Goal: Task Accomplishment & Management: Manage account settings

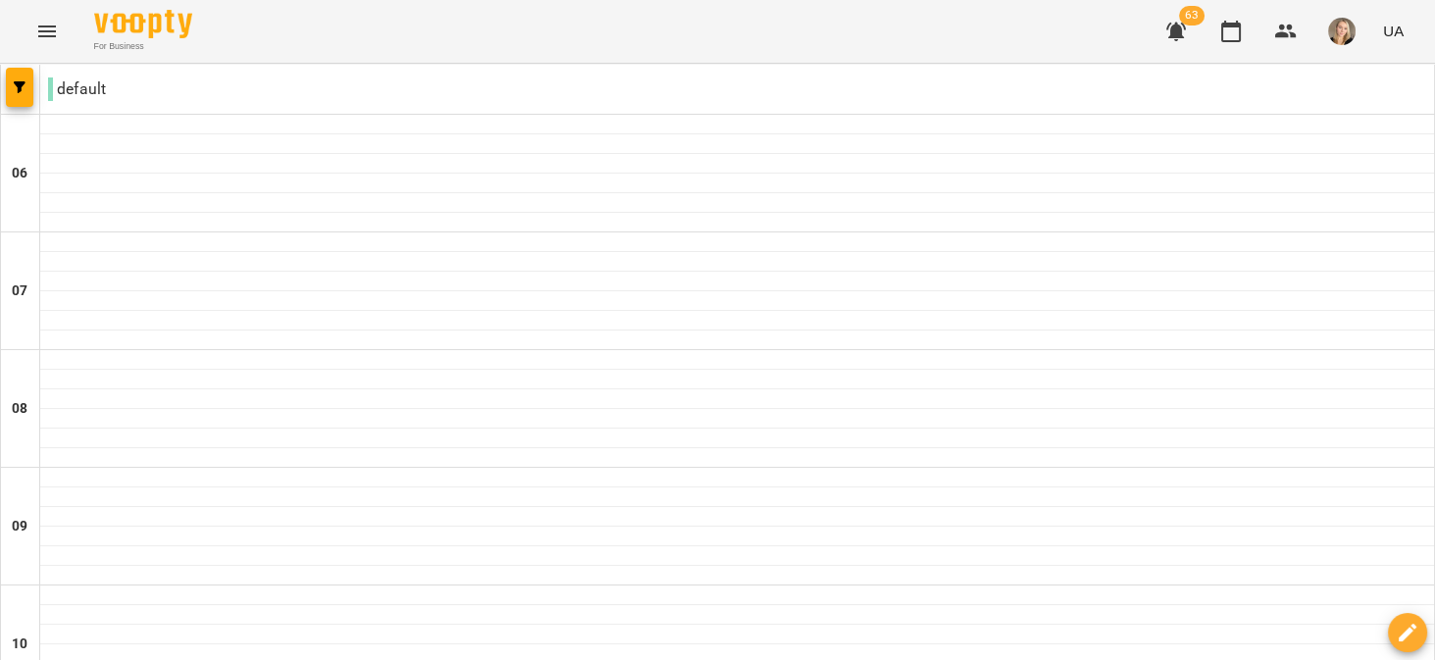
click at [54, 30] on icon "Menu" at bounding box center [47, 32] width 18 height 12
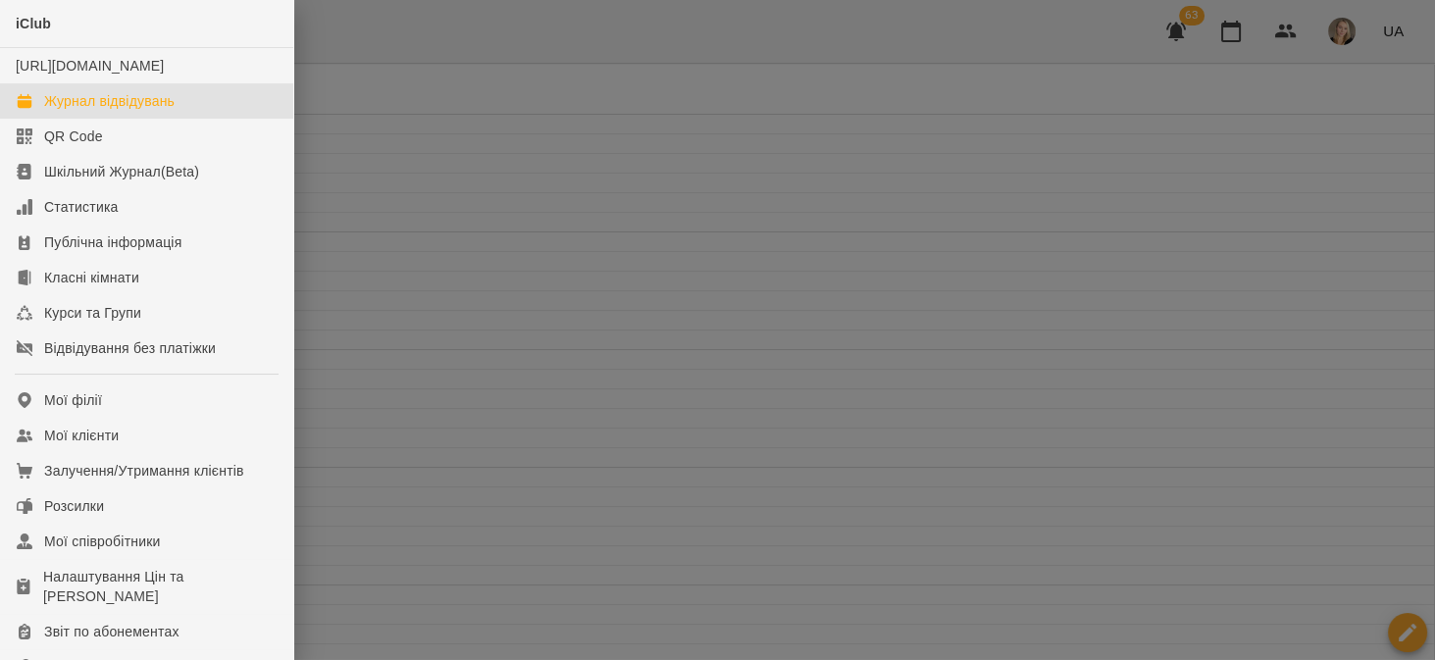
click at [198, 119] on link "Журнал відвідувань" at bounding box center [146, 100] width 293 height 35
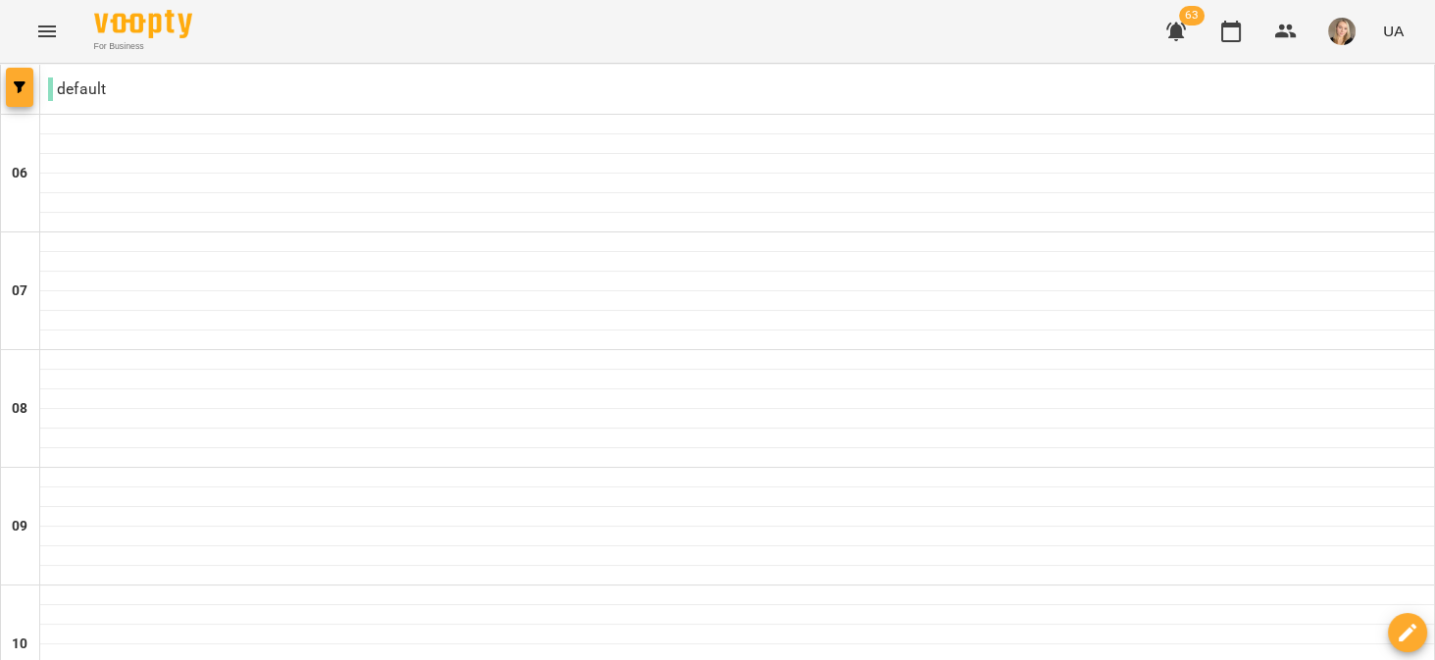
click at [14, 86] on icon "button" at bounding box center [20, 87] width 12 height 12
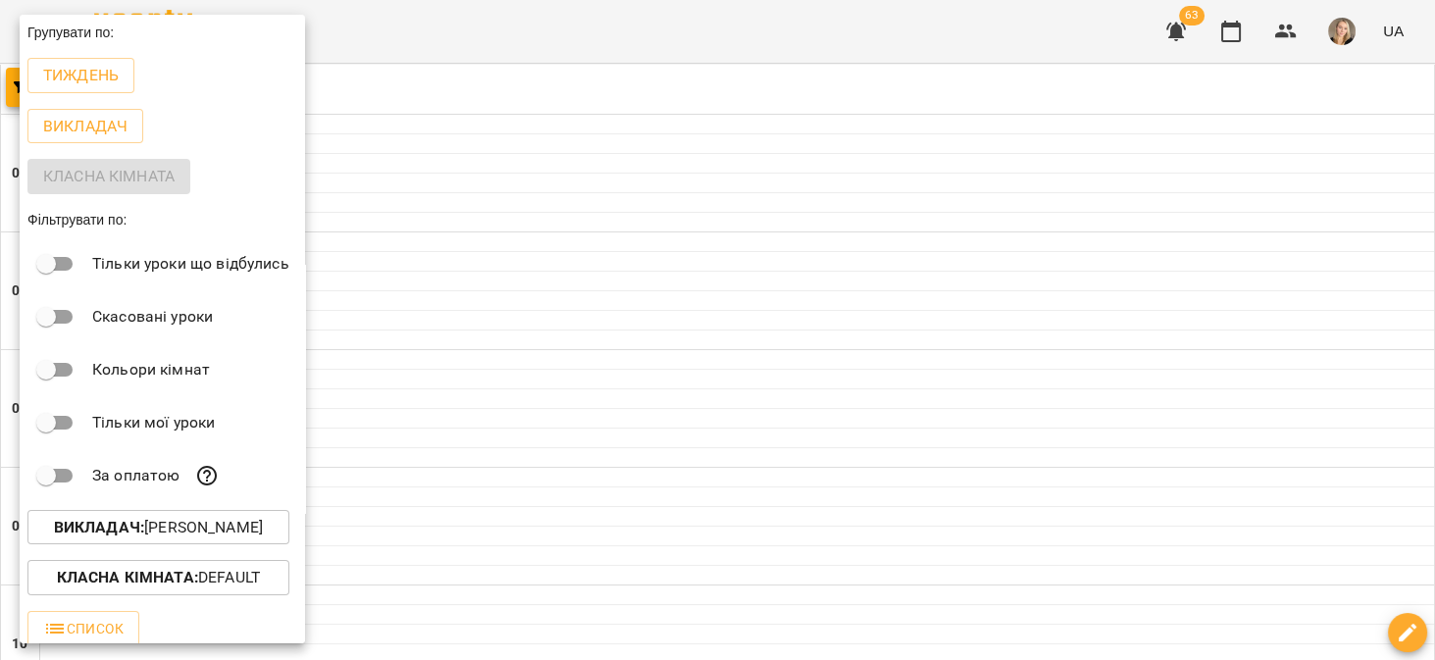
click at [247, 526] on p "Викладач : [PERSON_NAME]" at bounding box center [158, 528] width 209 height 24
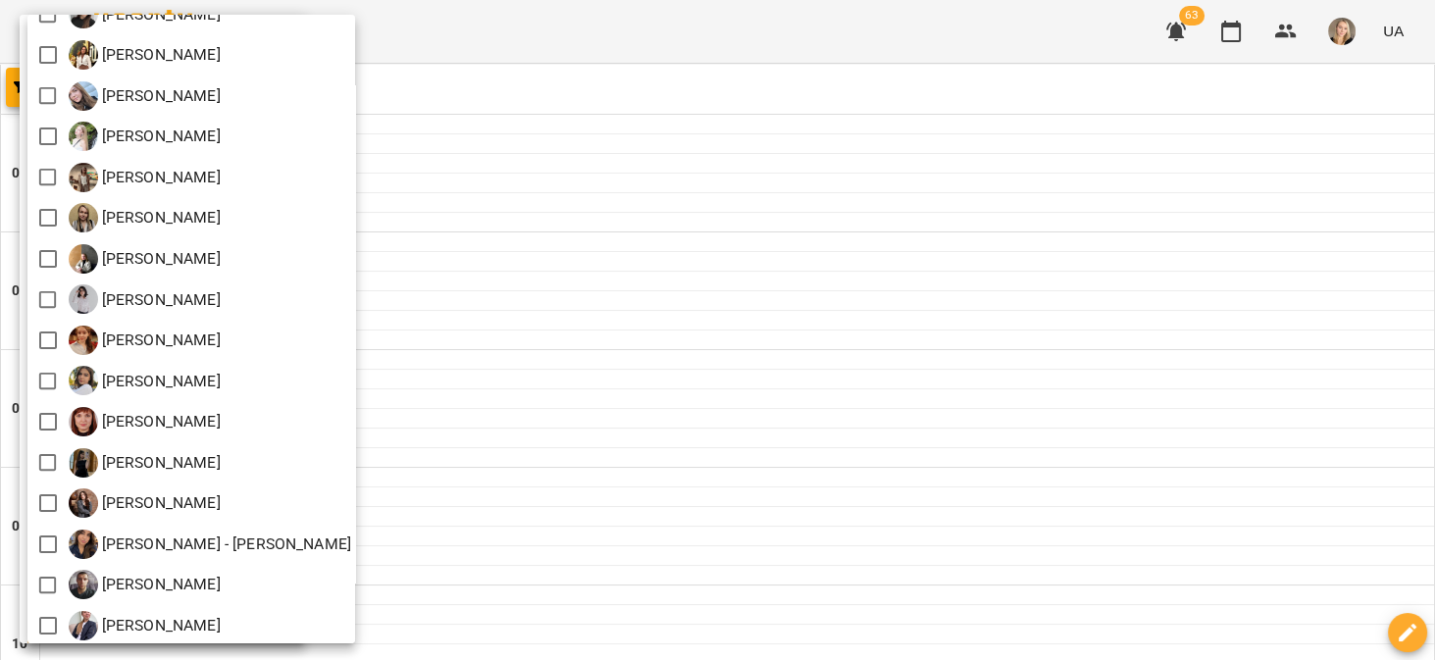
scroll to position [435, 0]
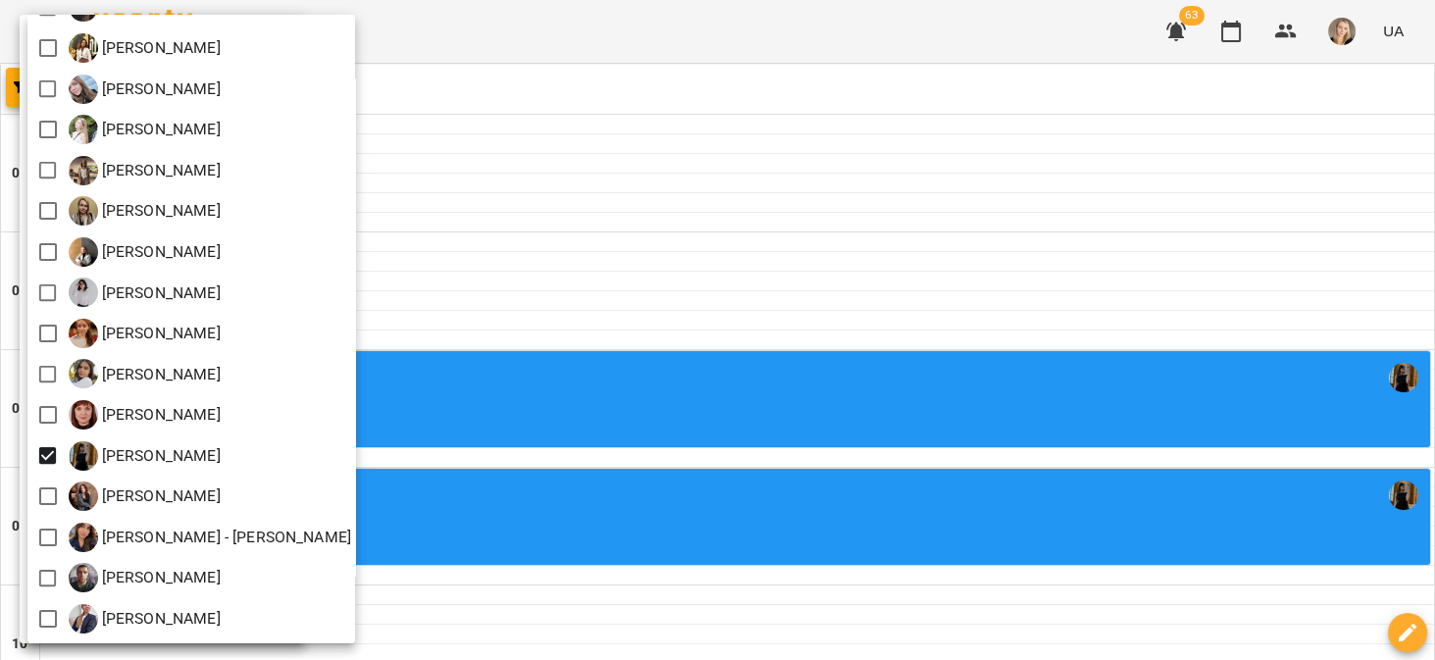
click at [639, 275] on div at bounding box center [717, 330] width 1435 height 660
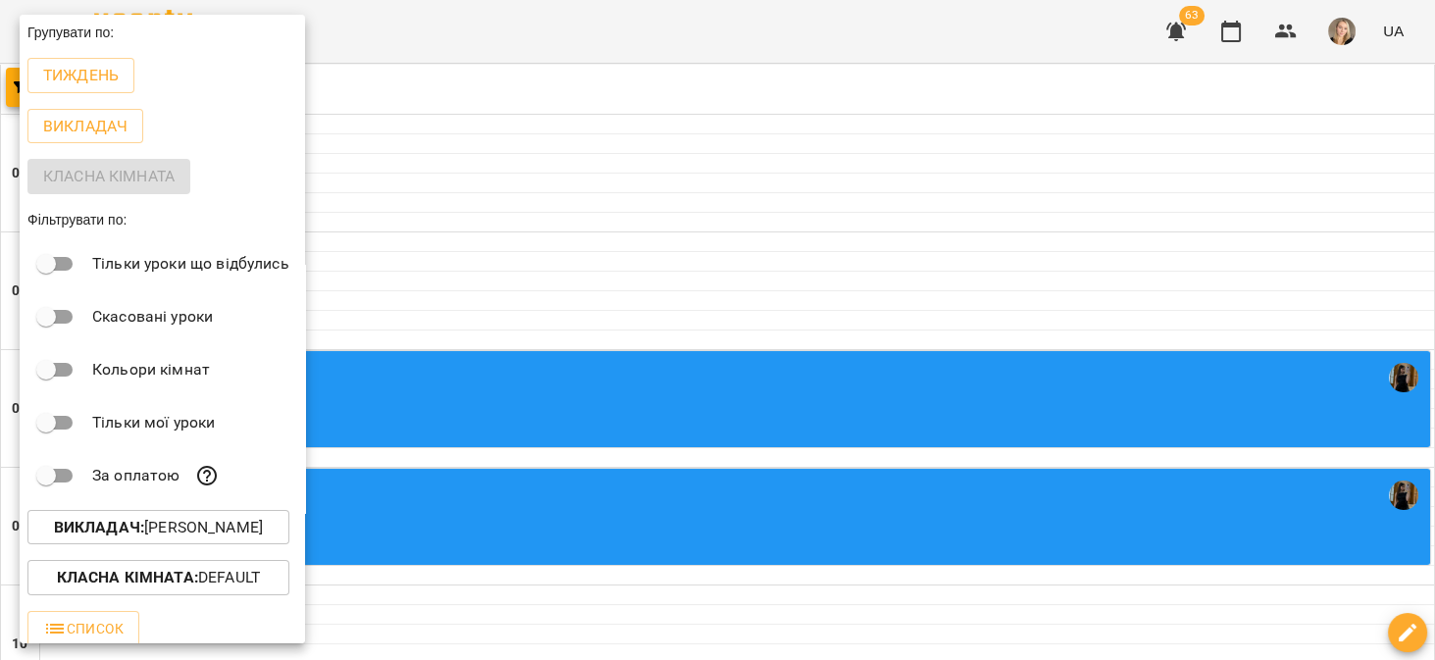
click at [530, 633] on div at bounding box center [717, 330] width 1435 height 660
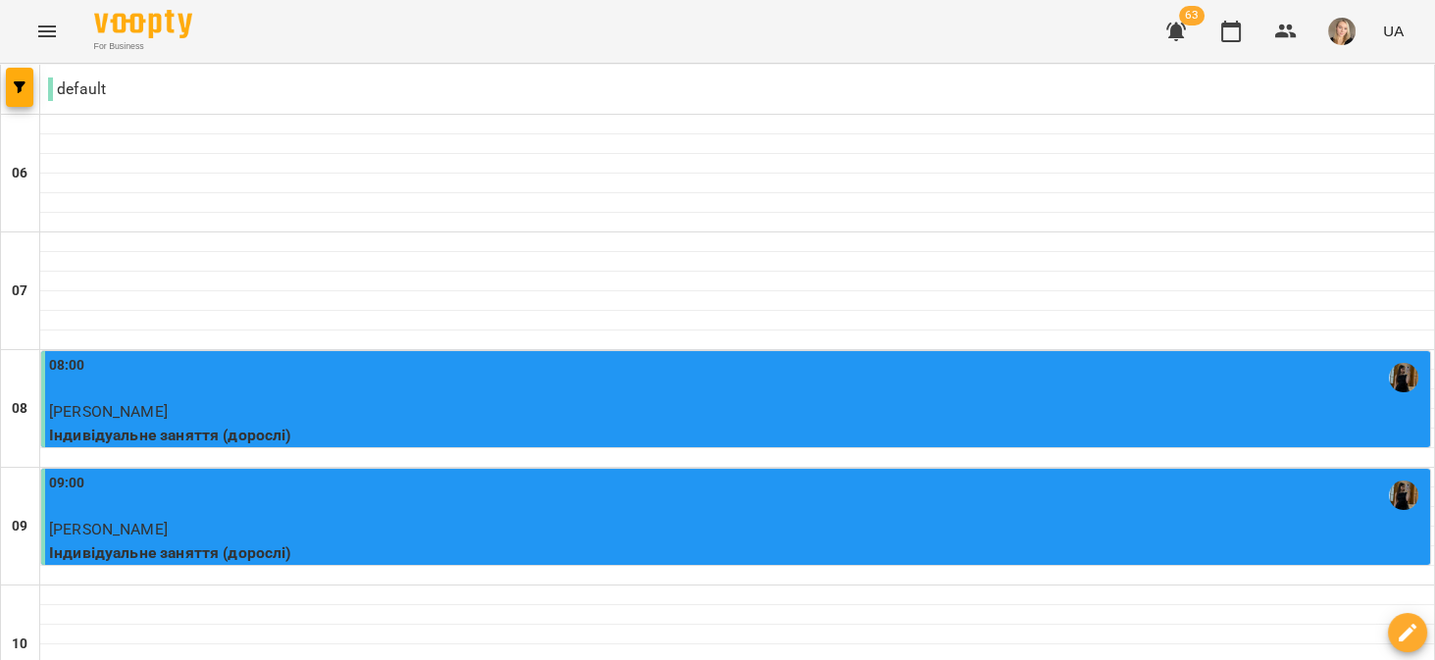
scroll to position [1024, 0]
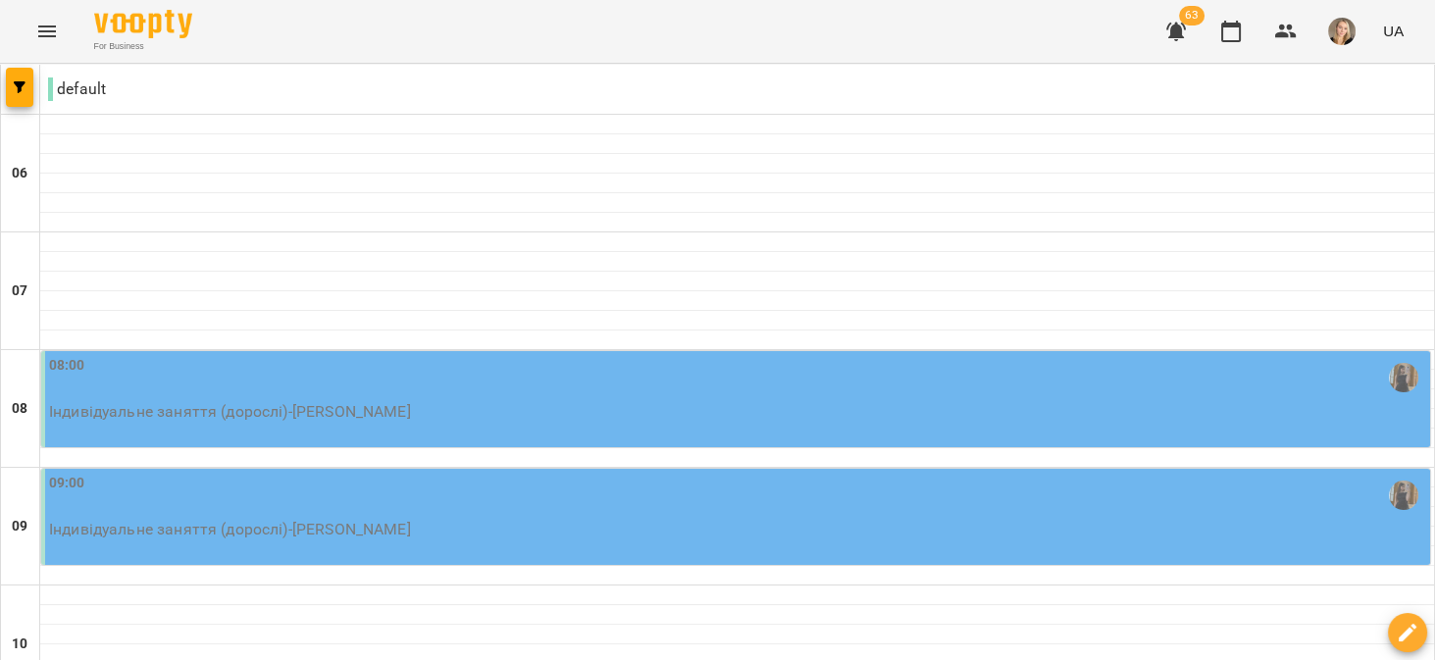
scroll to position [1494, 0]
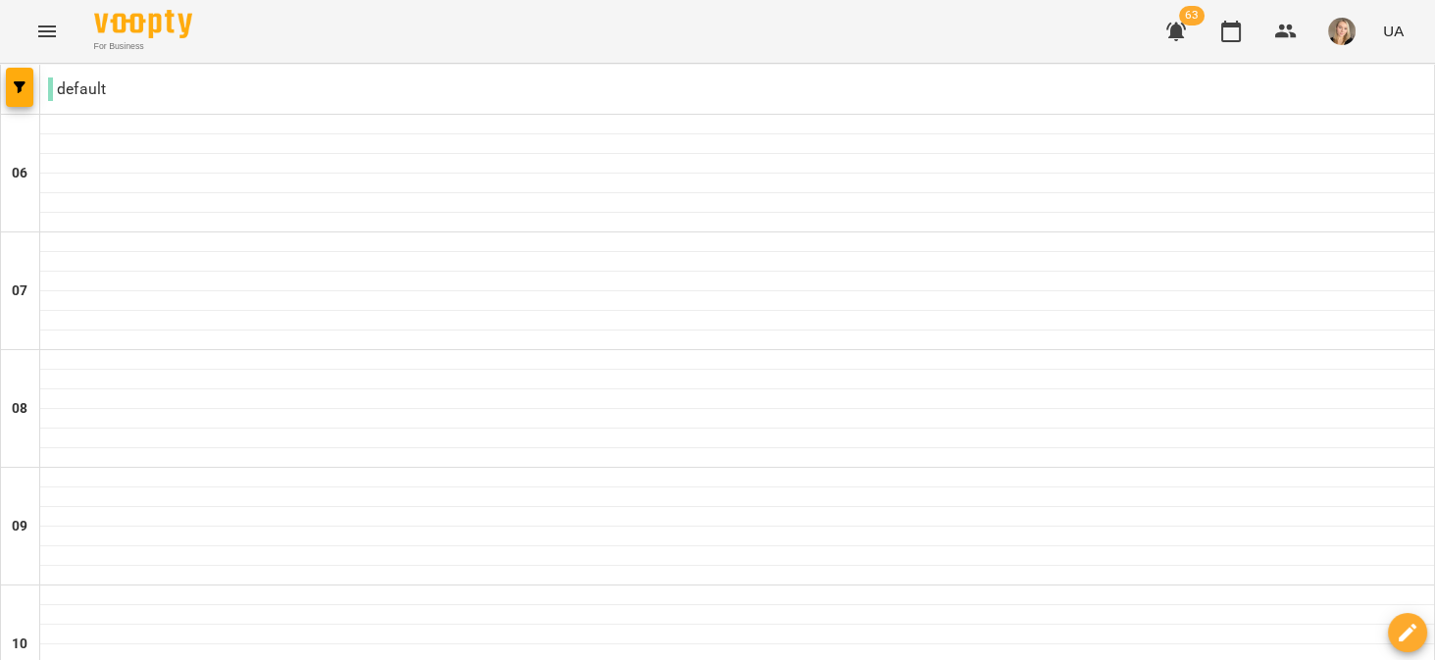
scroll to position [1557, 0]
click at [1181, 26] on icon "button" at bounding box center [1176, 32] width 20 height 19
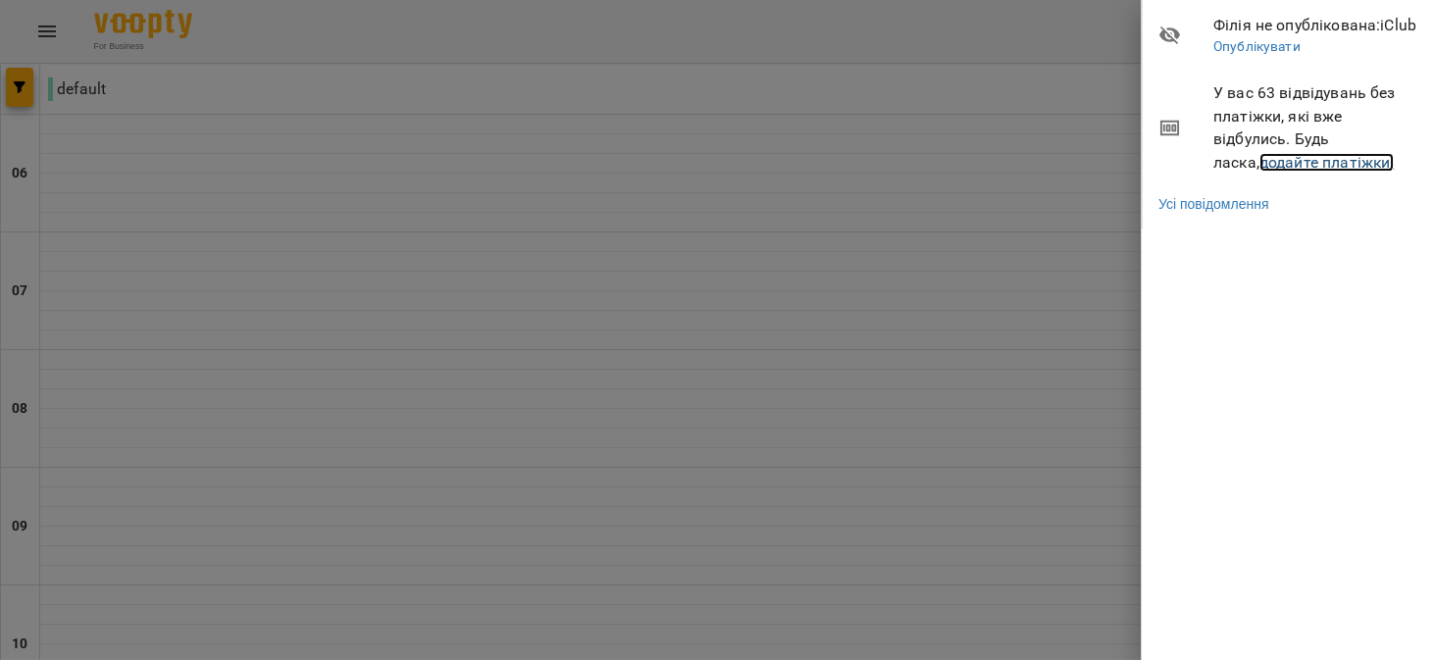
click at [1311, 164] on link "додайте платіжки!" at bounding box center [1326, 162] width 135 height 19
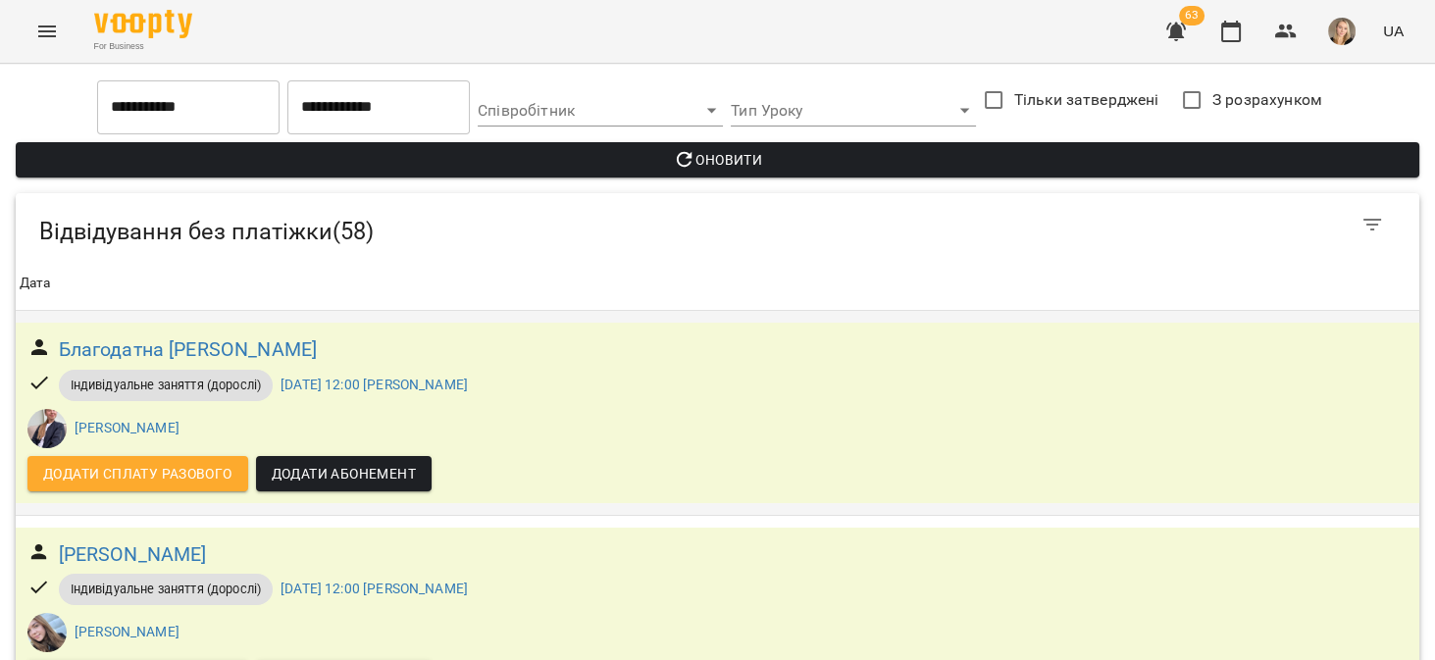
scroll to position [125, 0]
click at [246, 334] on h6 "Благодатна [PERSON_NAME]" at bounding box center [188, 349] width 259 height 30
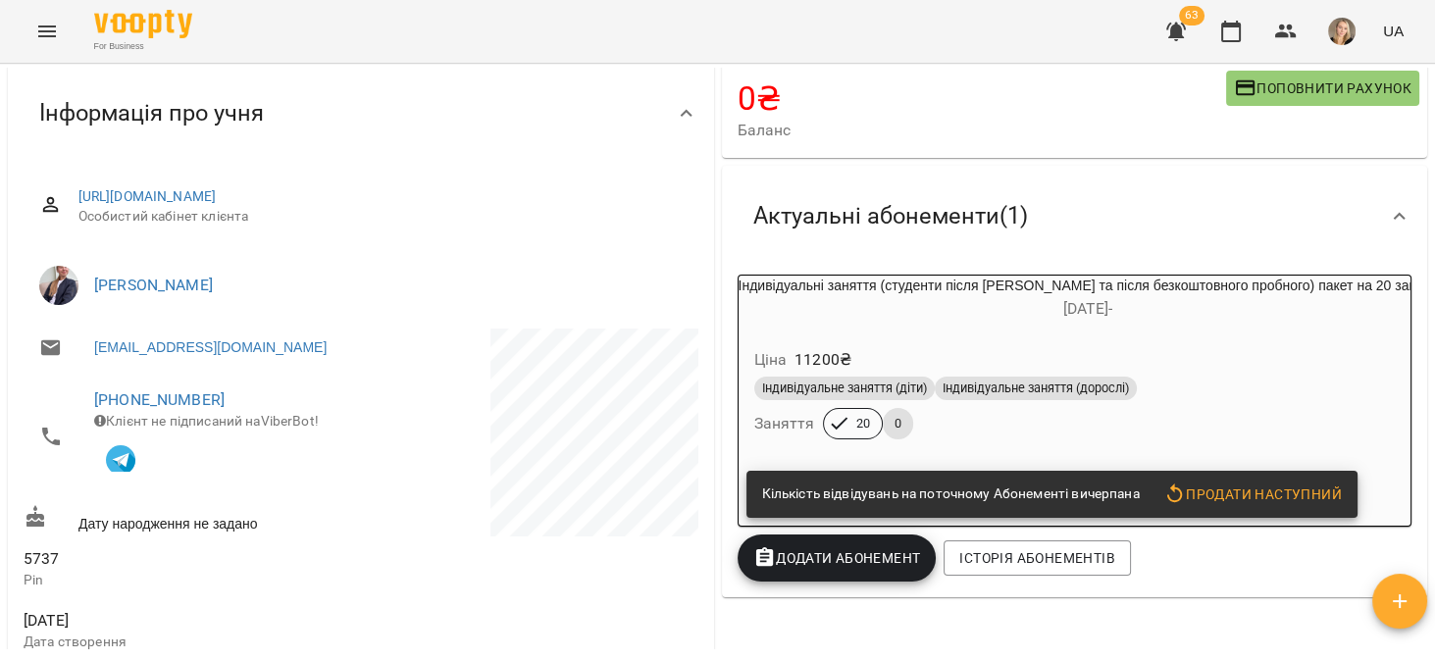
scroll to position [186, 0]
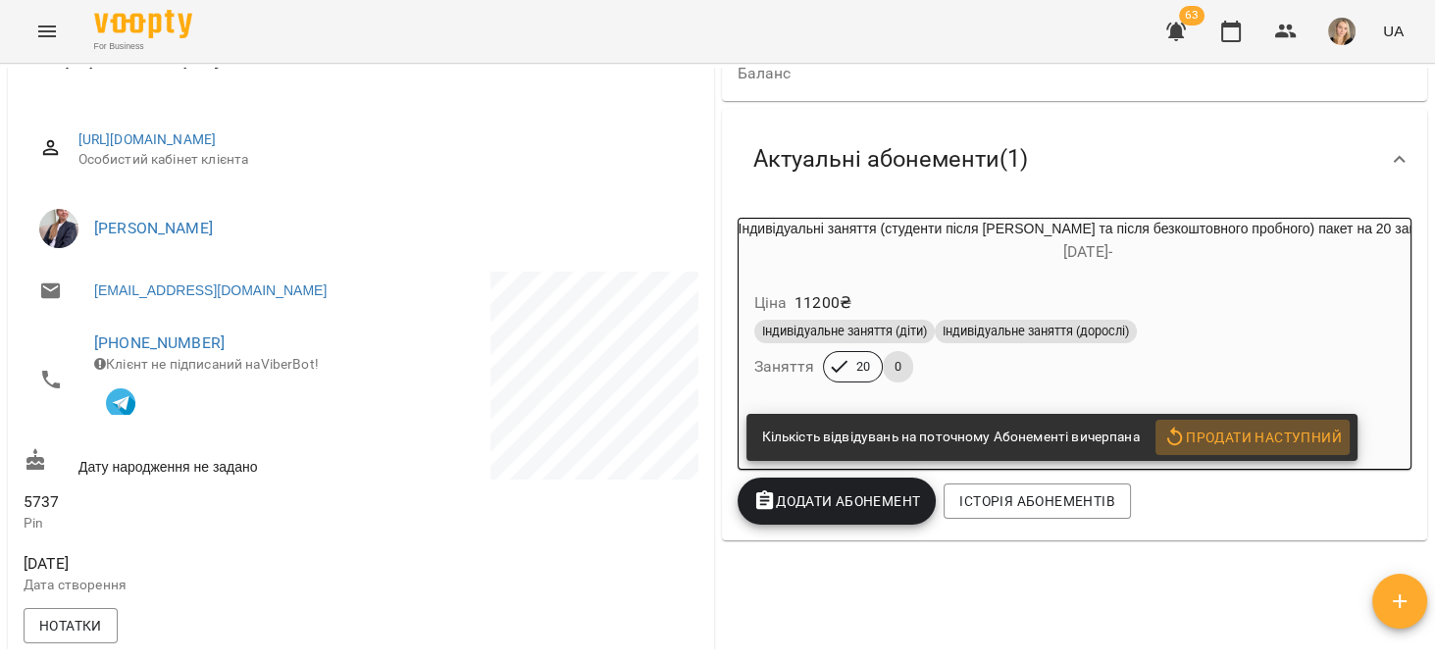
click at [1273, 427] on button "Продати наступний" at bounding box center [1252, 437] width 194 height 35
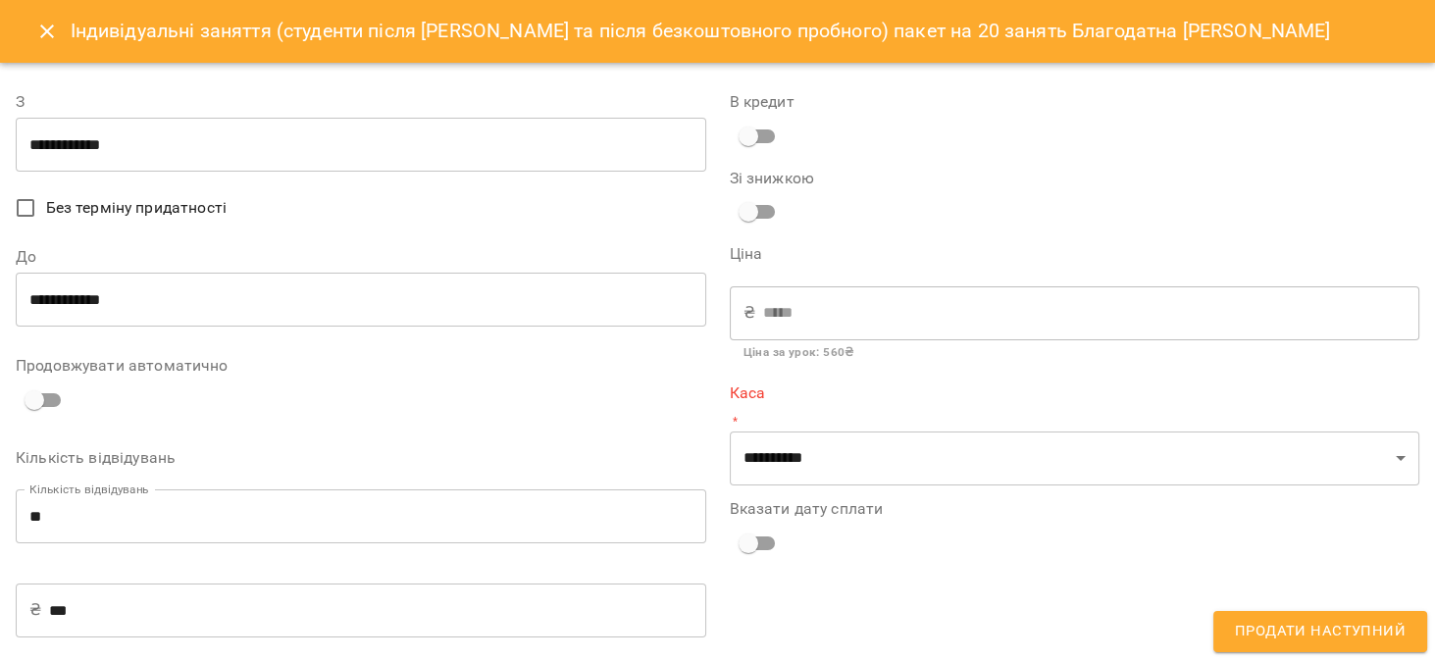
type input "**********"
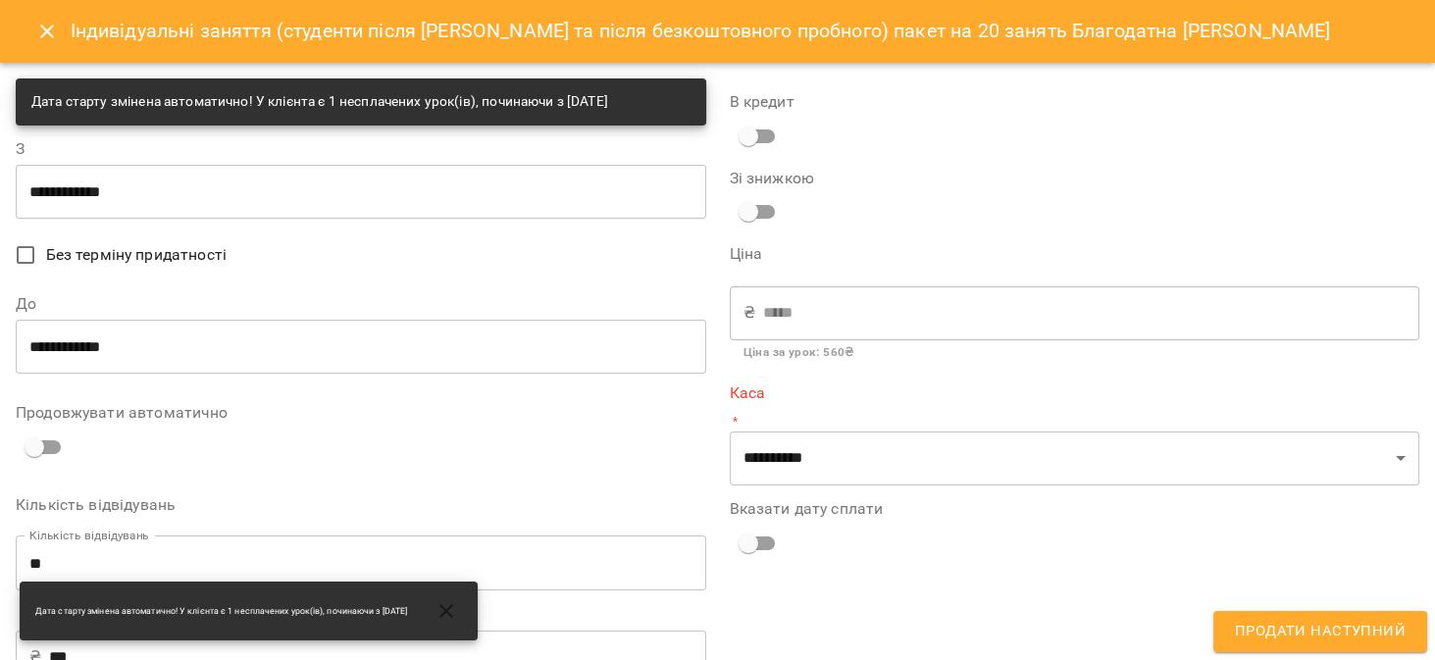
click at [60, 243] on span "Без терміну придатності" at bounding box center [136, 255] width 180 height 24
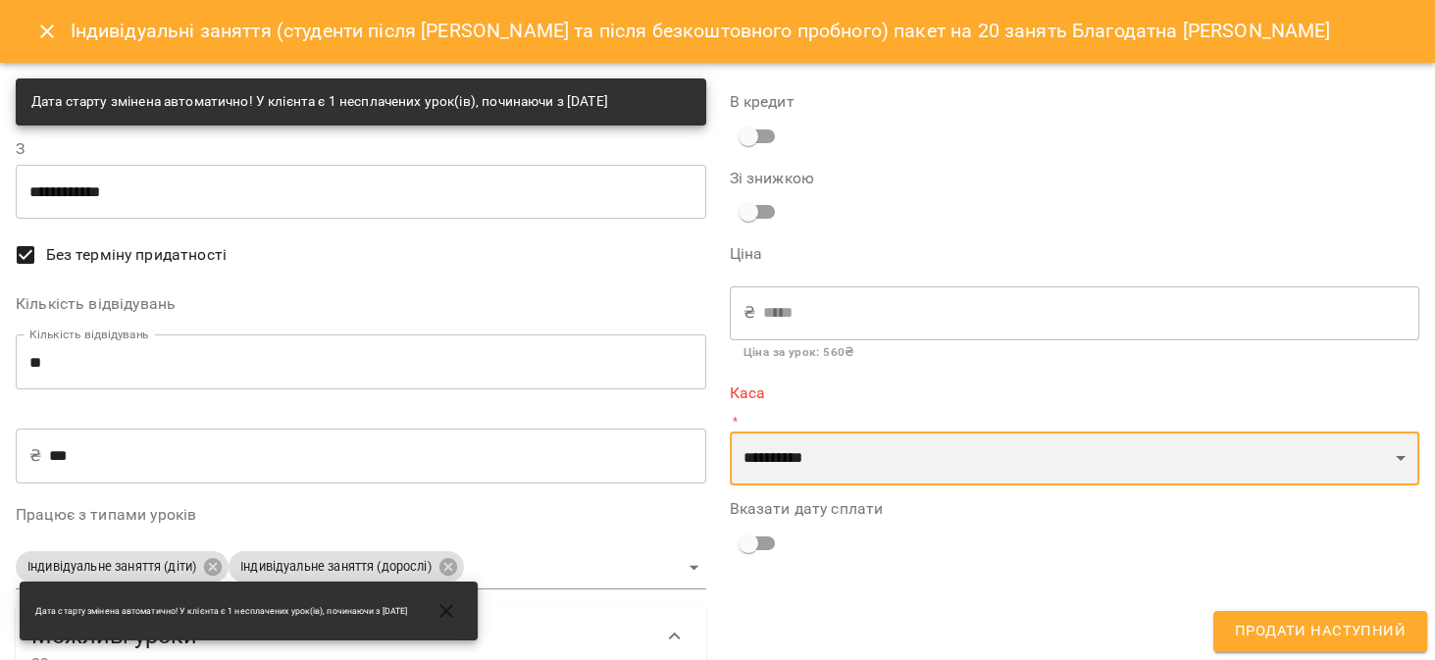
click at [851, 451] on select "**********" at bounding box center [1075, 459] width 690 height 55
select select "****"
click at [730, 432] on select "**********" at bounding box center [1075, 459] width 690 height 55
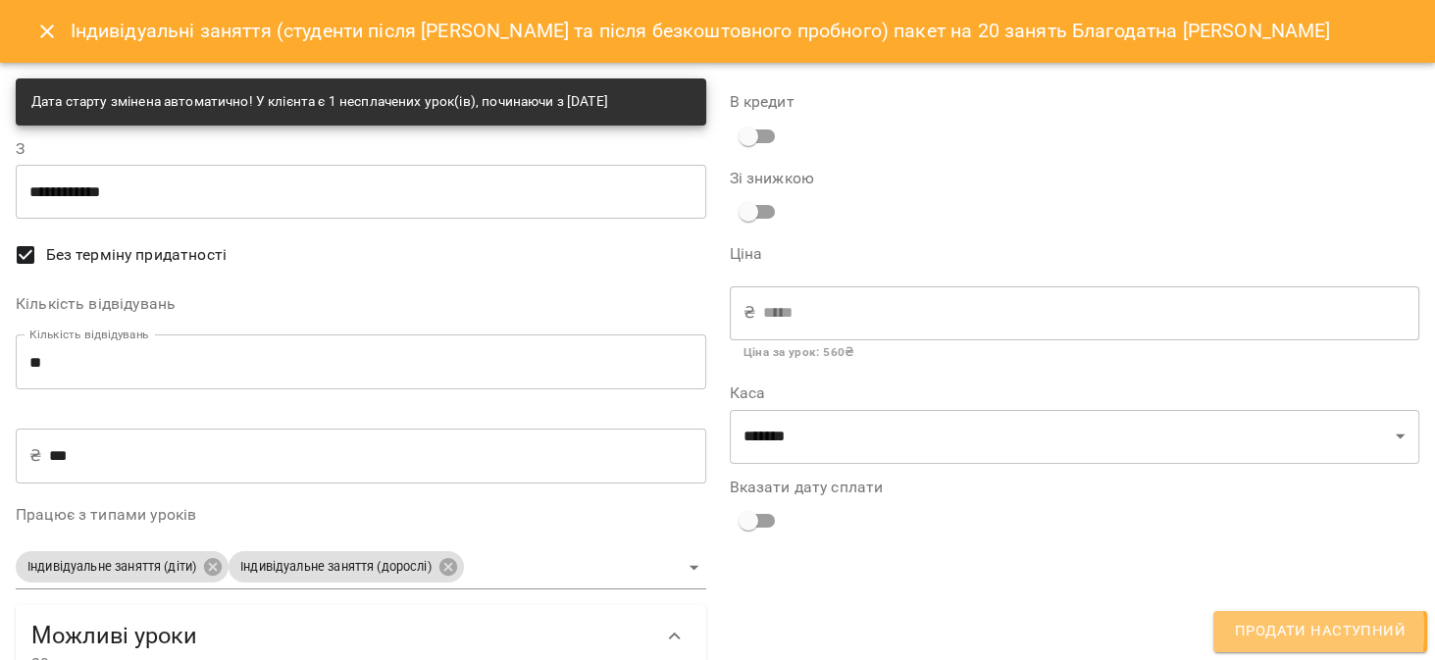
click at [1236, 631] on button "Продати наступний" at bounding box center [1320, 631] width 214 height 41
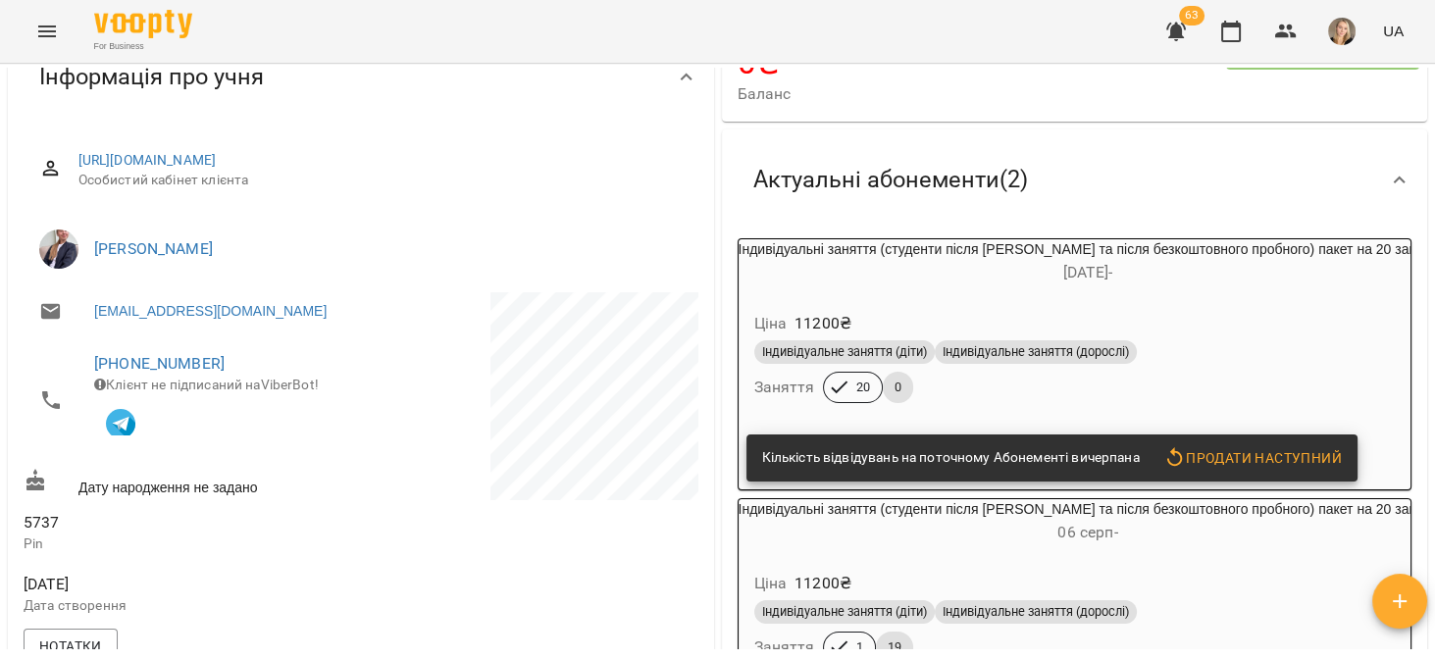
scroll to position [125, 0]
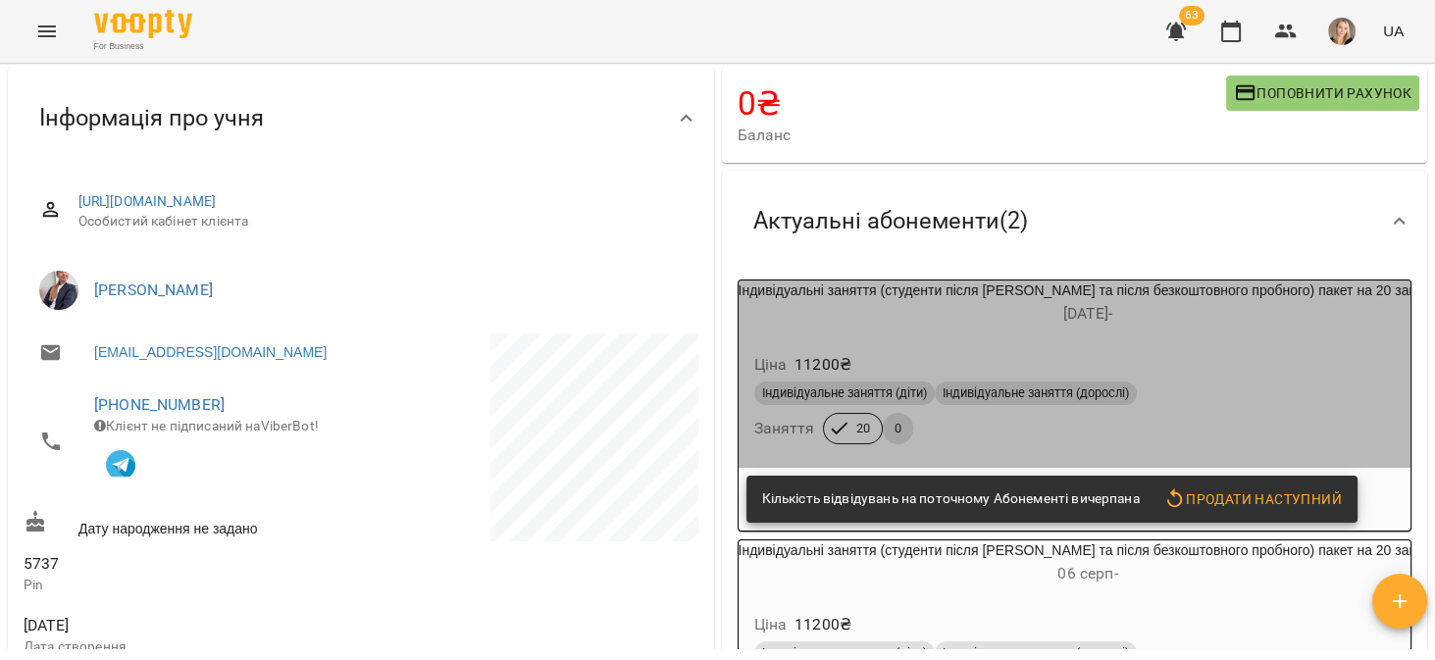
click at [1369, 305] on h6 "[DATE] -" at bounding box center [1088, 313] width 699 height 27
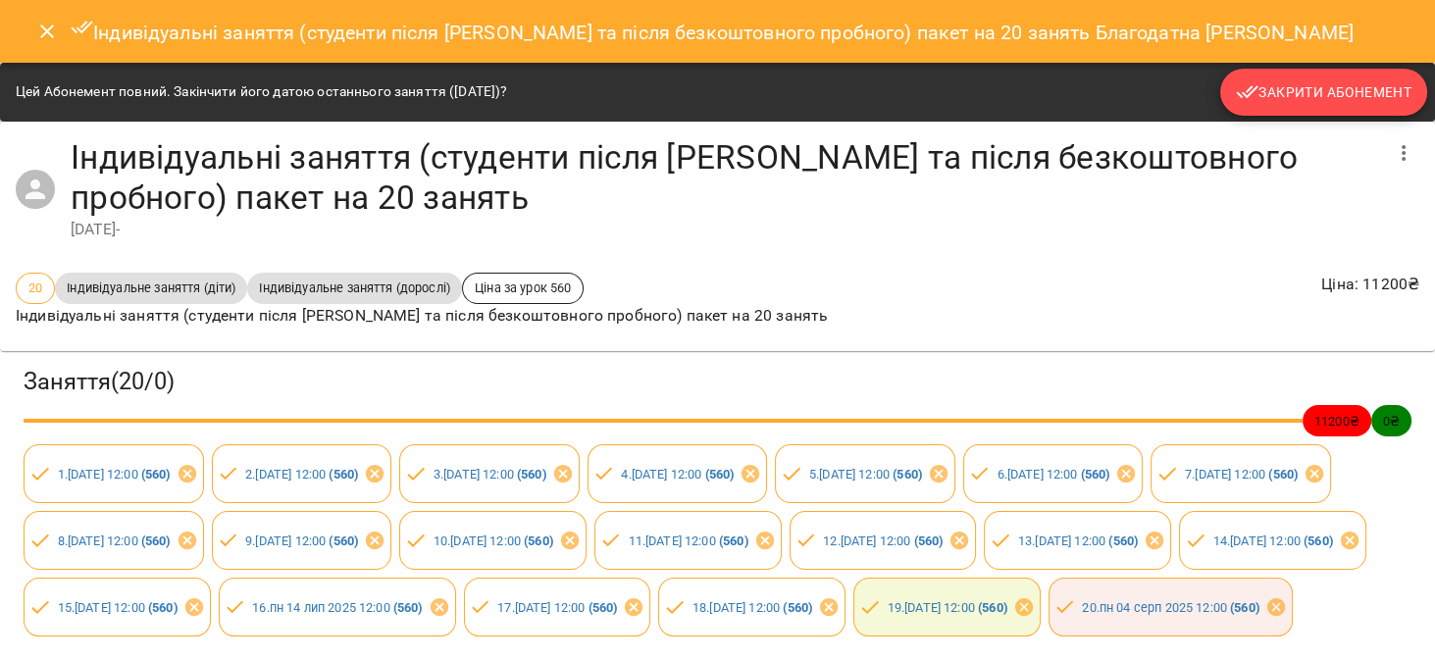
click at [1327, 100] on span "Закрити Абонемент" at bounding box center [1324, 92] width 176 height 24
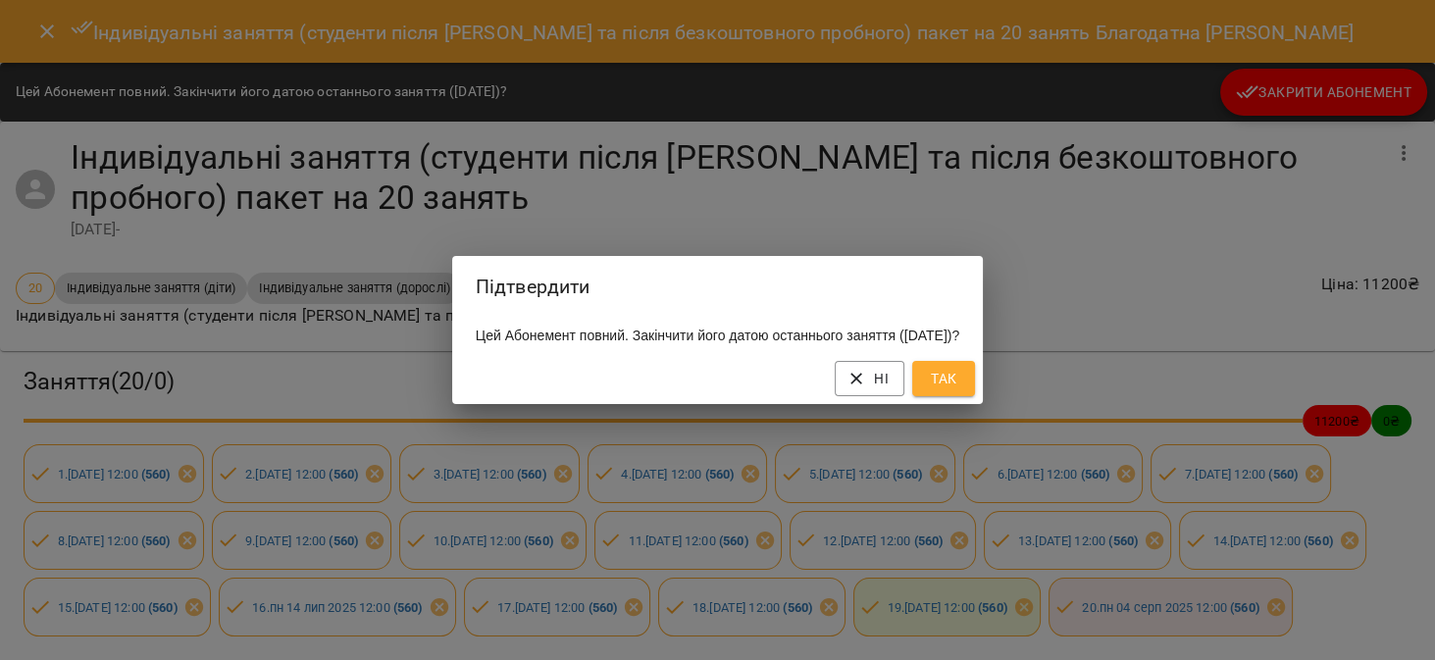
click at [975, 391] on button "Так" at bounding box center [943, 378] width 63 height 35
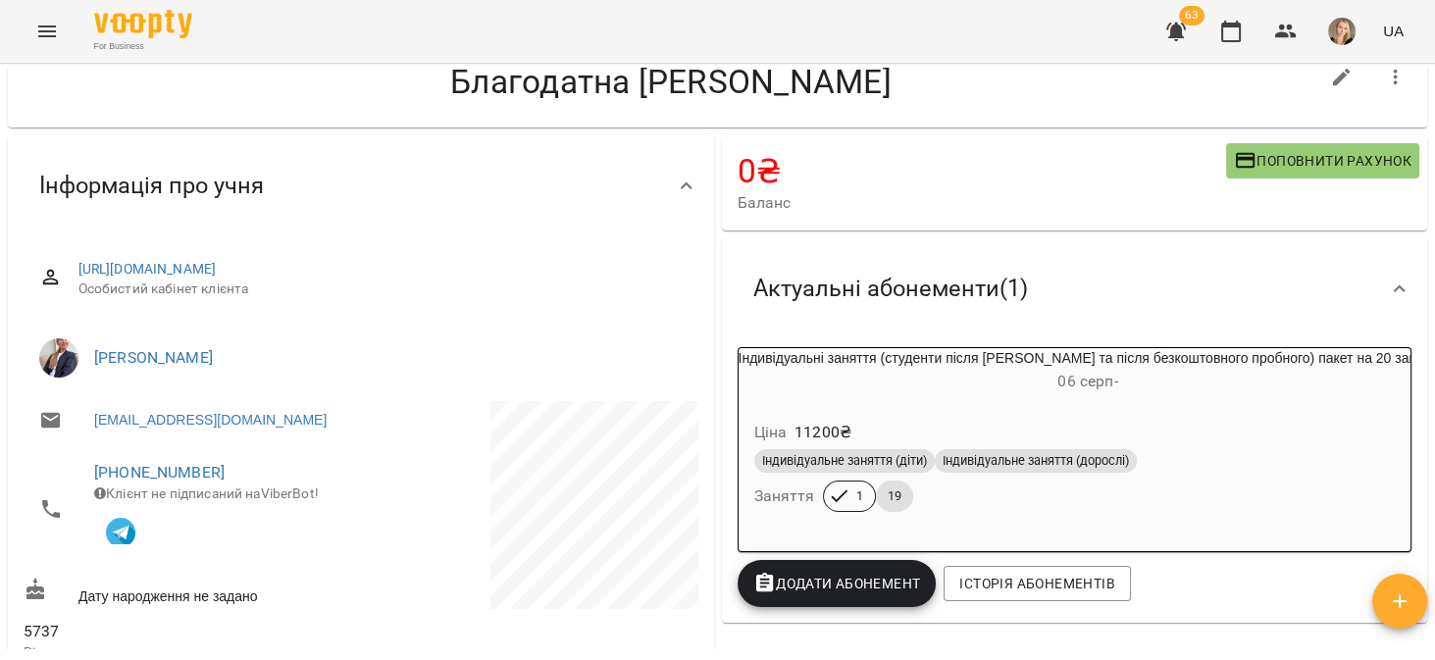
scroll to position [0, 0]
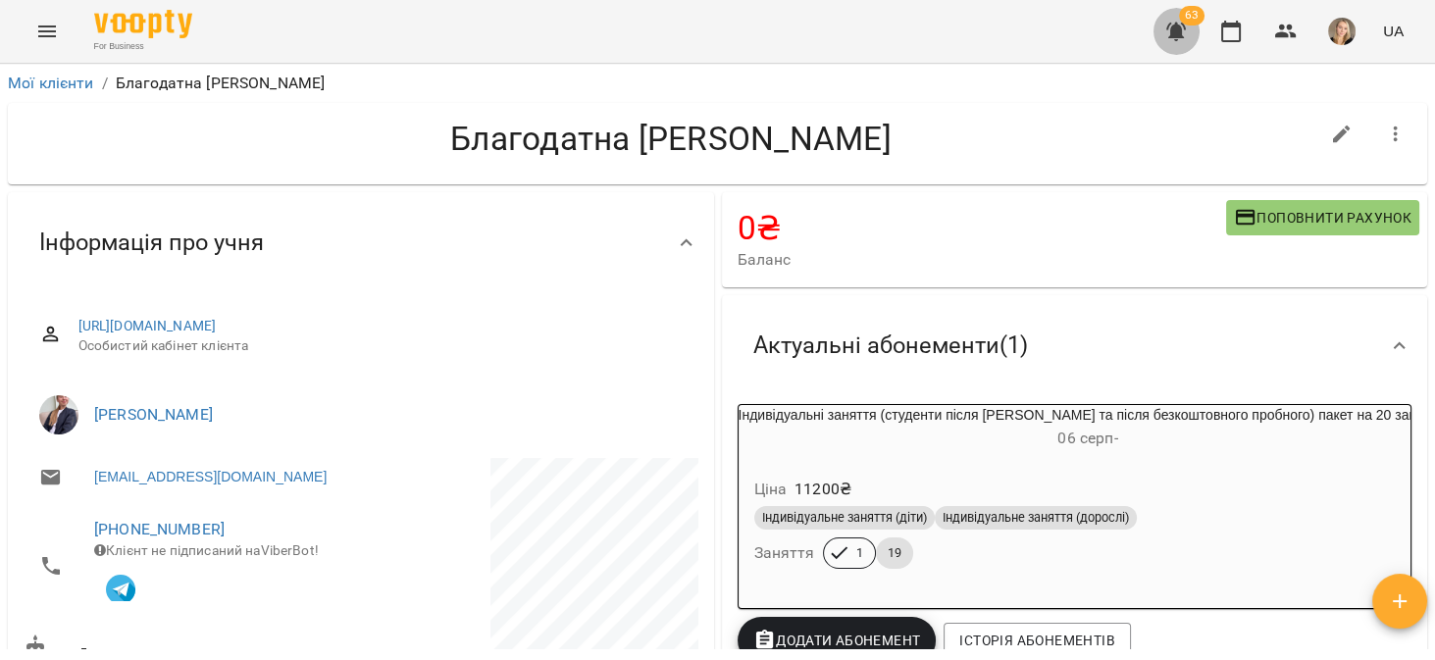
click at [1162, 26] on button "button" at bounding box center [1175, 31] width 47 height 47
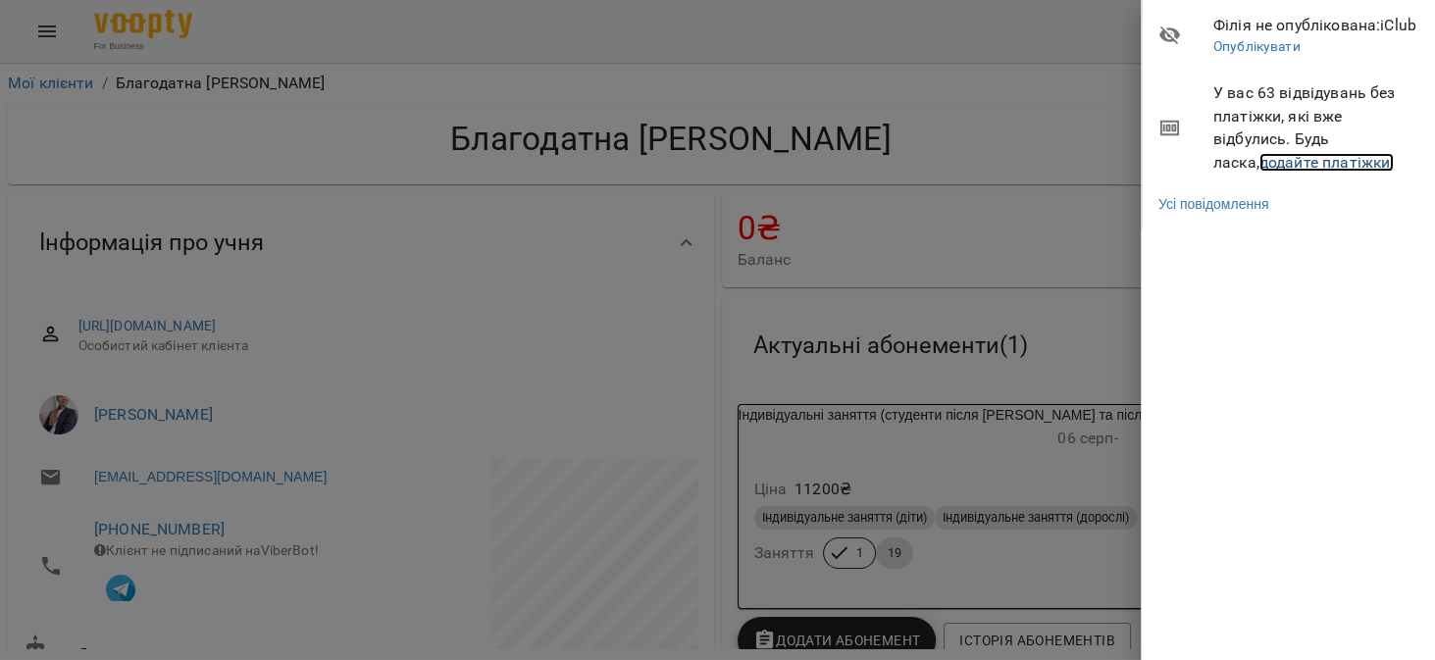
click at [1304, 158] on link "додайте платіжки!" at bounding box center [1326, 162] width 135 height 19
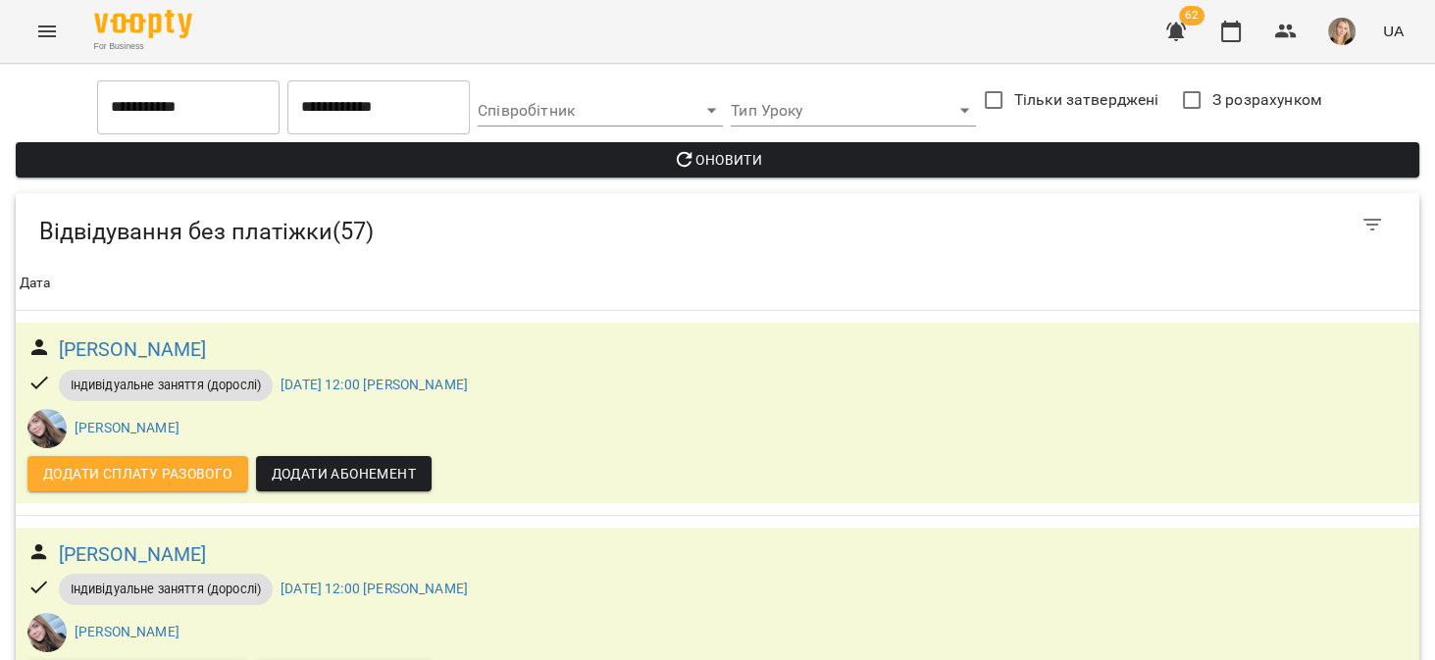
scroll to position [1743, 0]
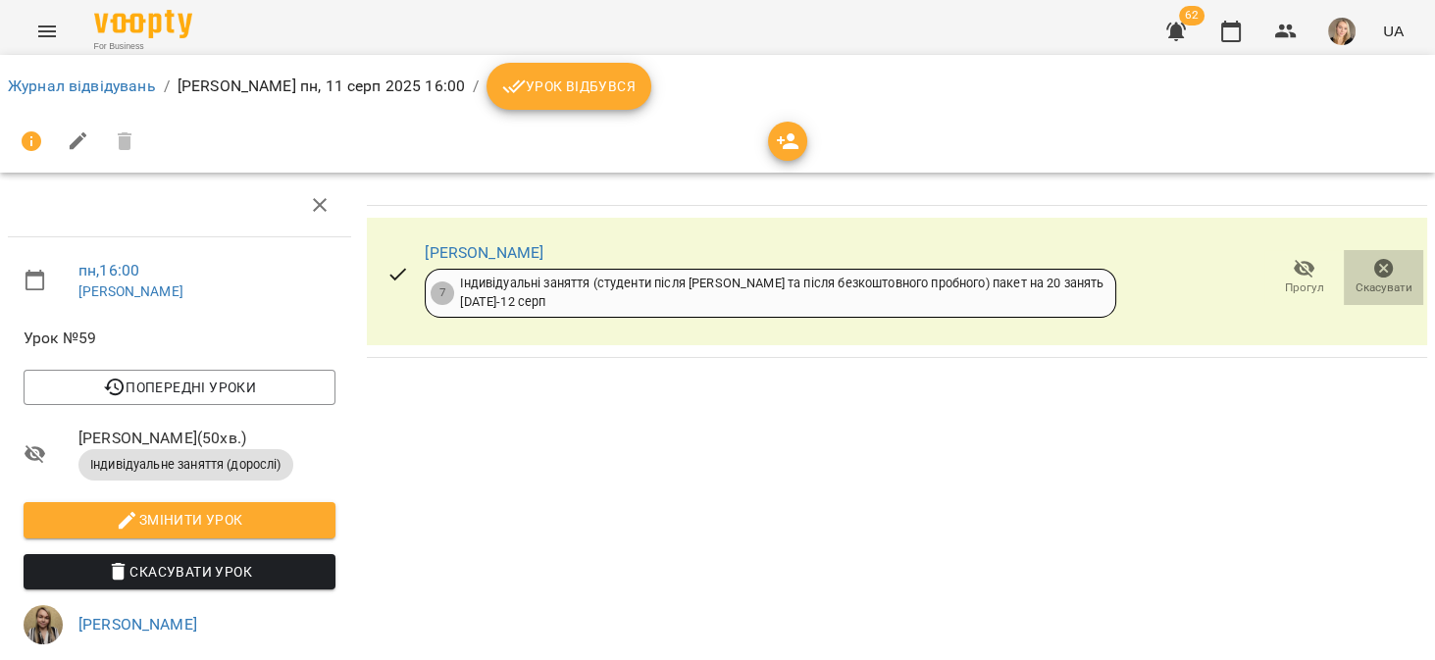
click at [1374, 268] on icon "button" at bounding box center [1384, 269] width 20 height 20
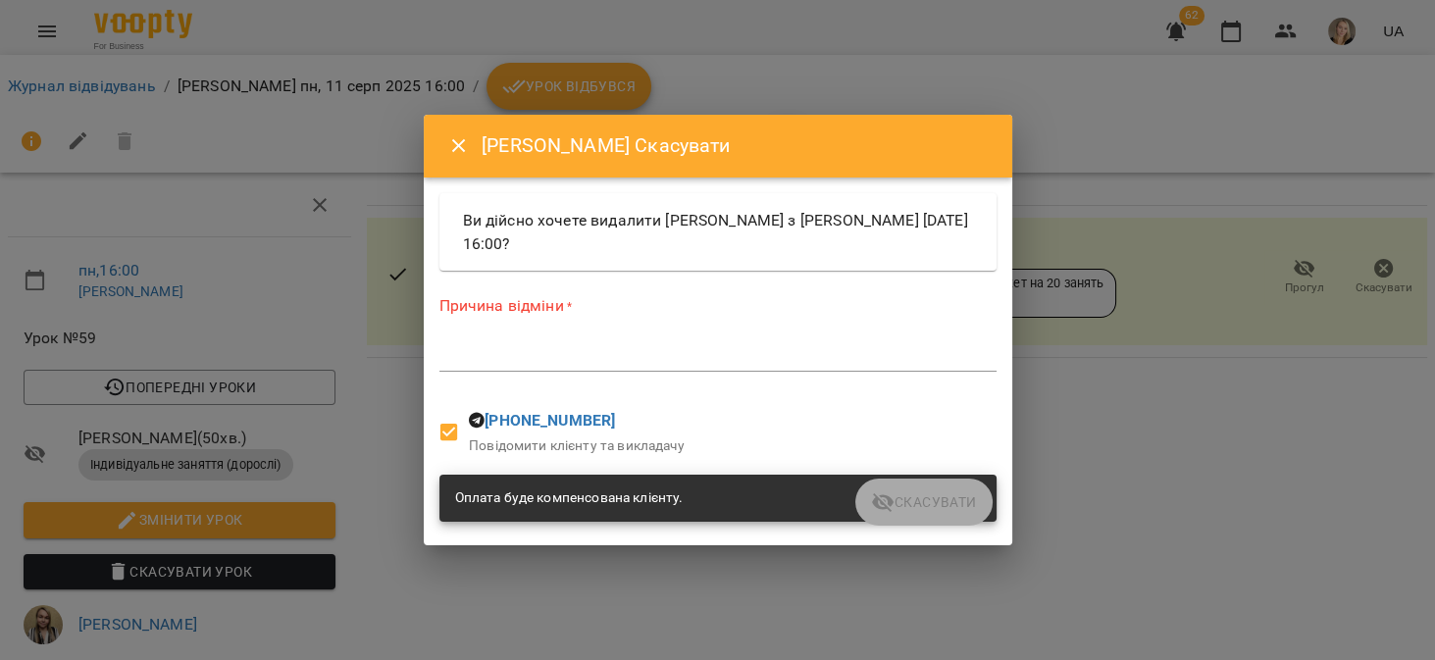
click at [668, 366] on div "*" at bounding box center [717, 355] width 557 height 31
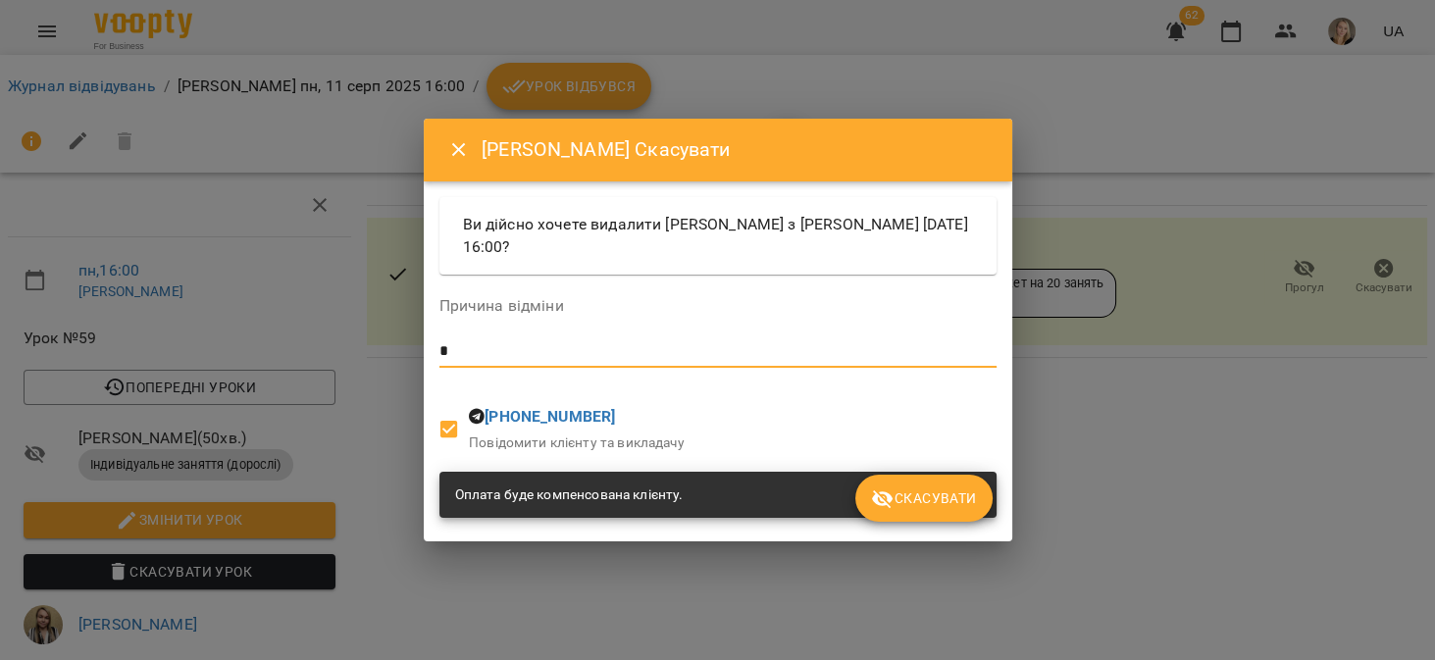
type textarea "*"
click at [948, 482] on button "Скасувати" at bounding box center [923, 498] width 136 height 47
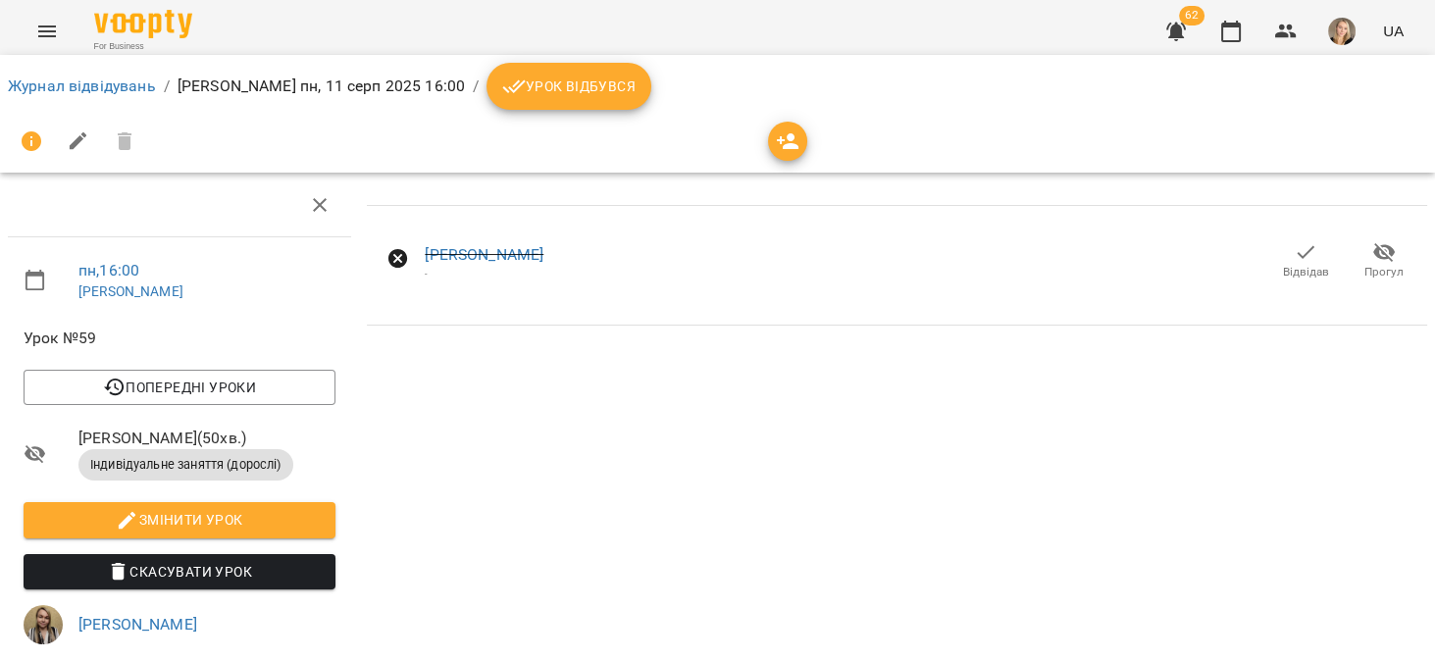
click at [1176, 28] on icon "button" at bounding box center [1176, 32] width 20 height 19
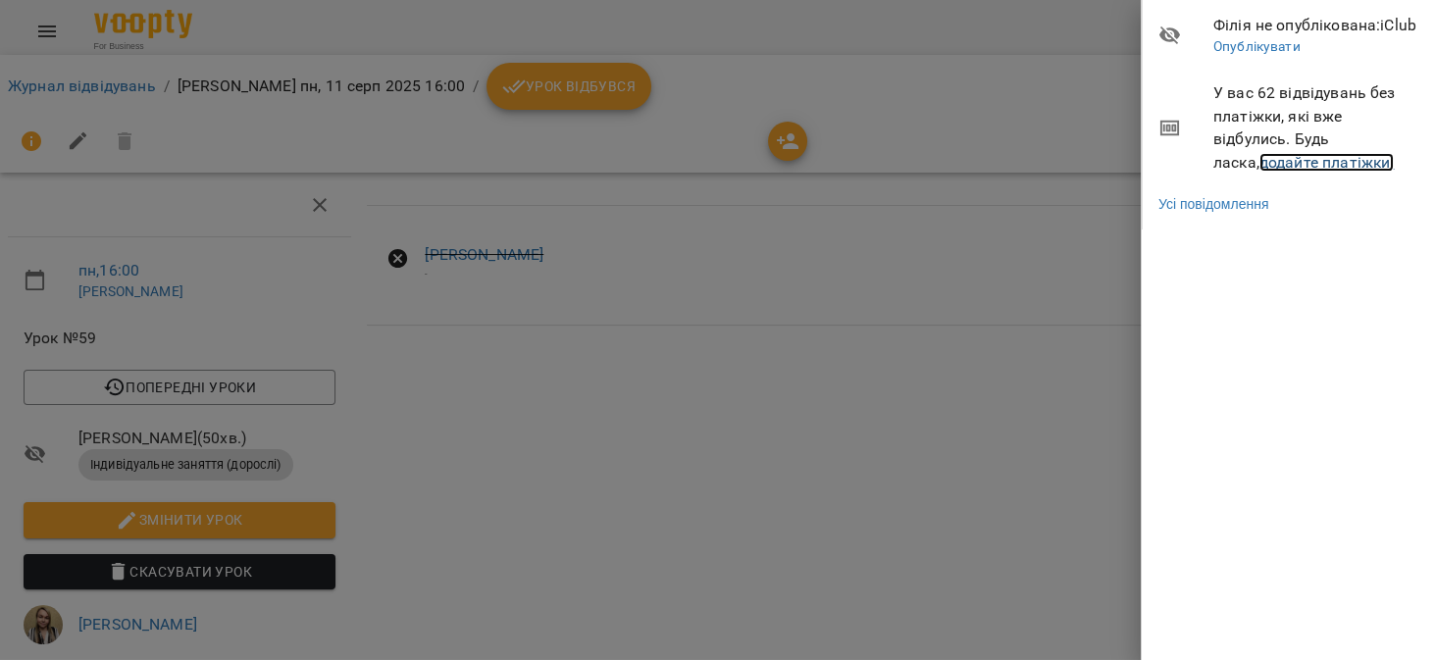
click at [1298, 170] on link "додайте платіжки!" at bounding box center [1326, 162] width 135 height 19
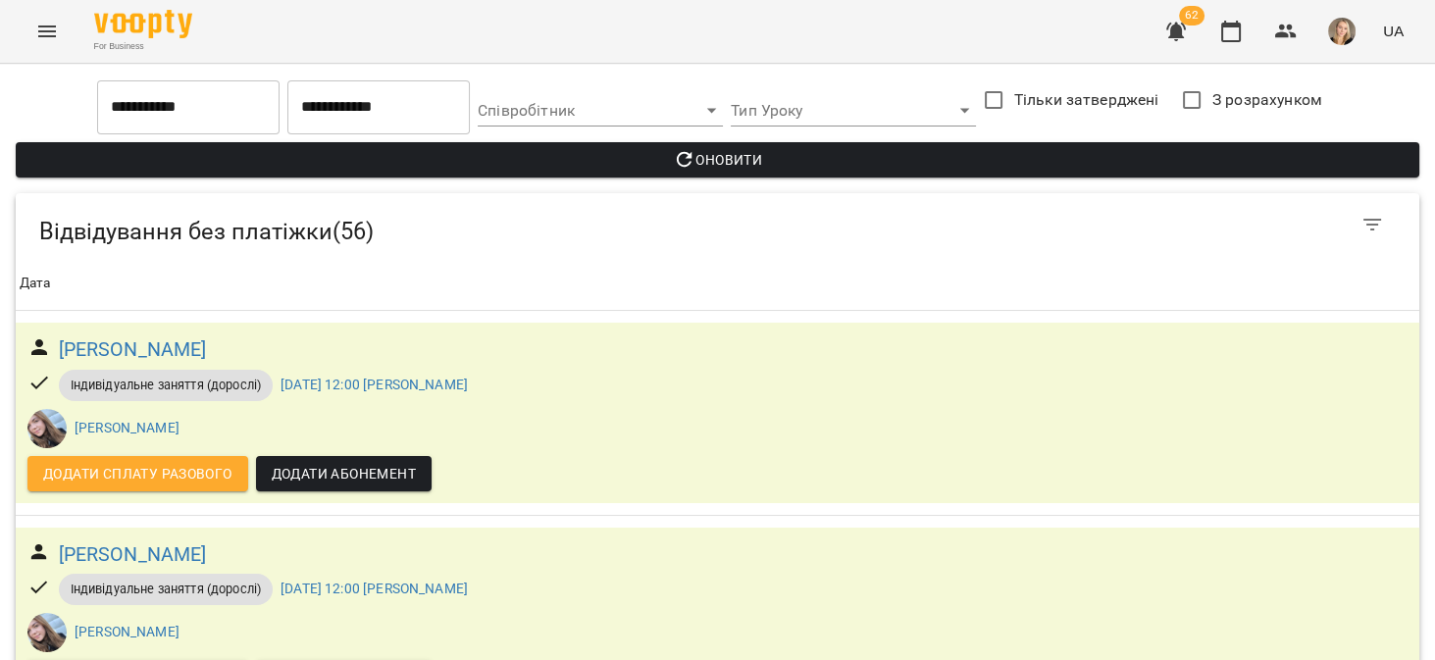
scroll to position [1867, 0]
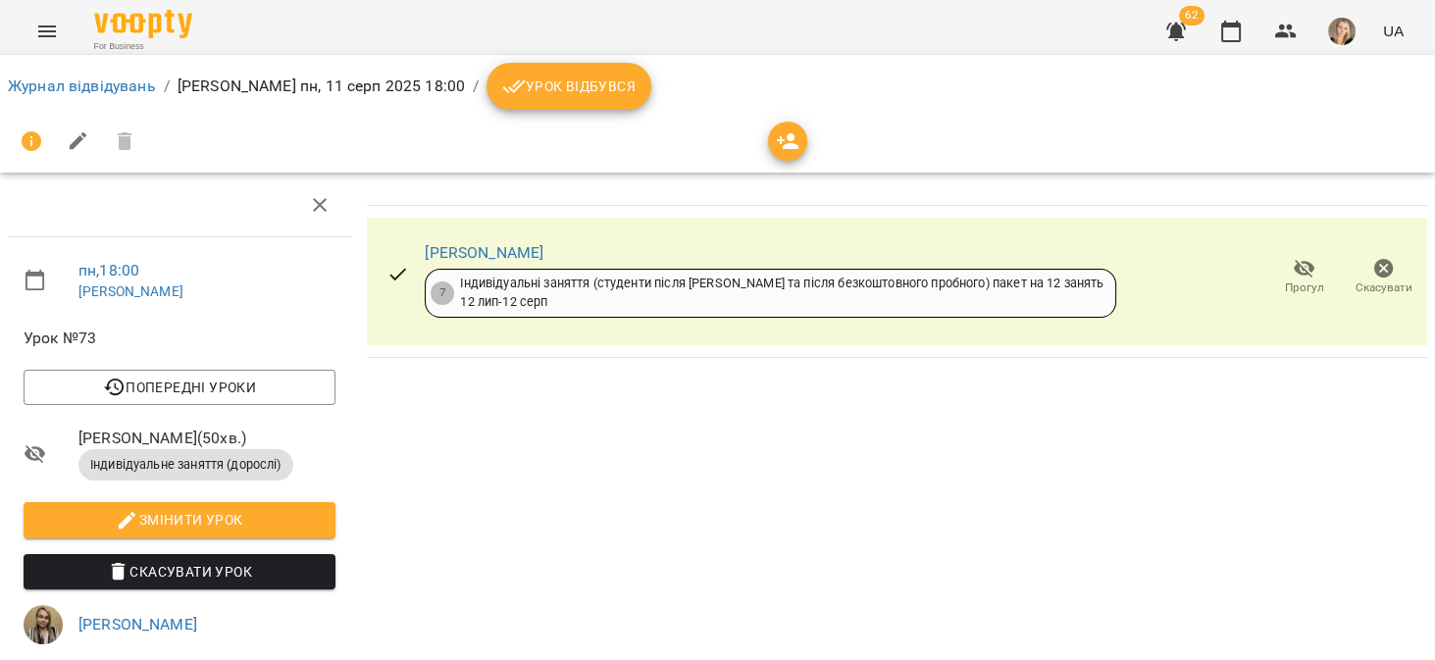
click at [1374, 268] on icon "button" at bounding box center [1384, 269] width 20 height 20
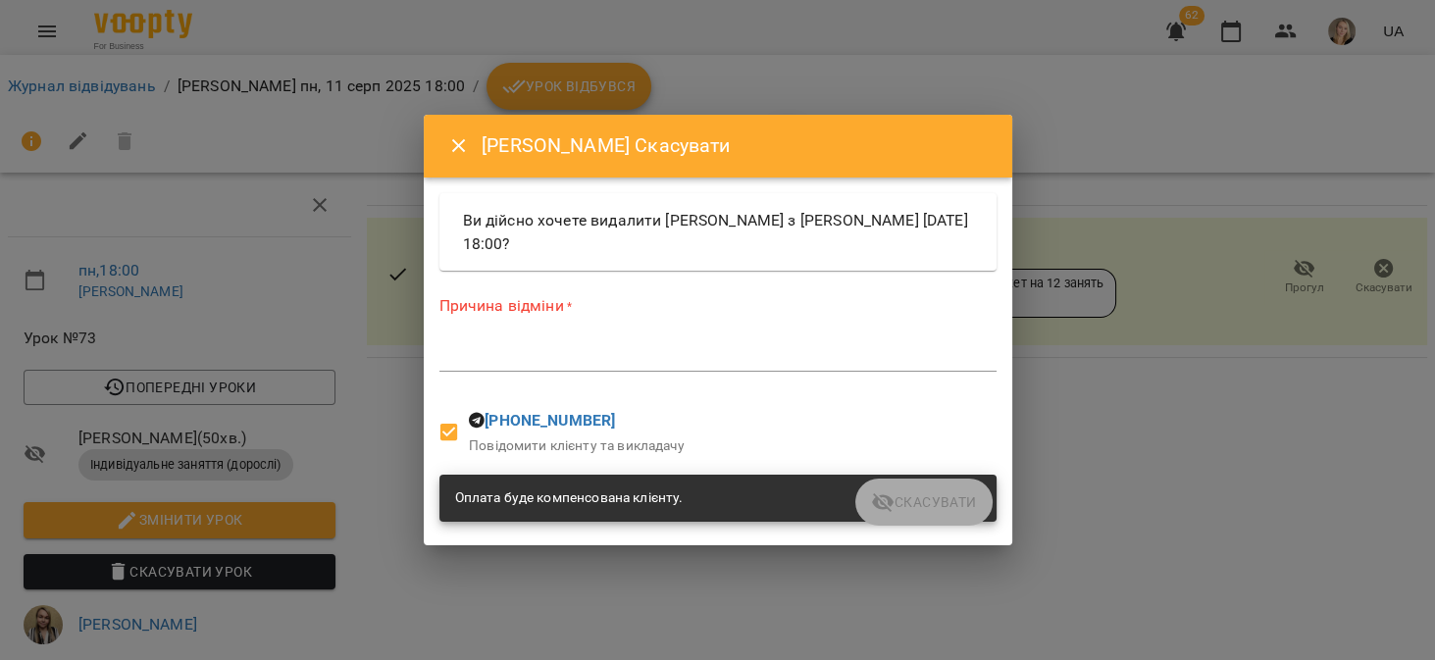
click at [624, 353] on textarea at bounding box center [717, 355] width 557 height 19
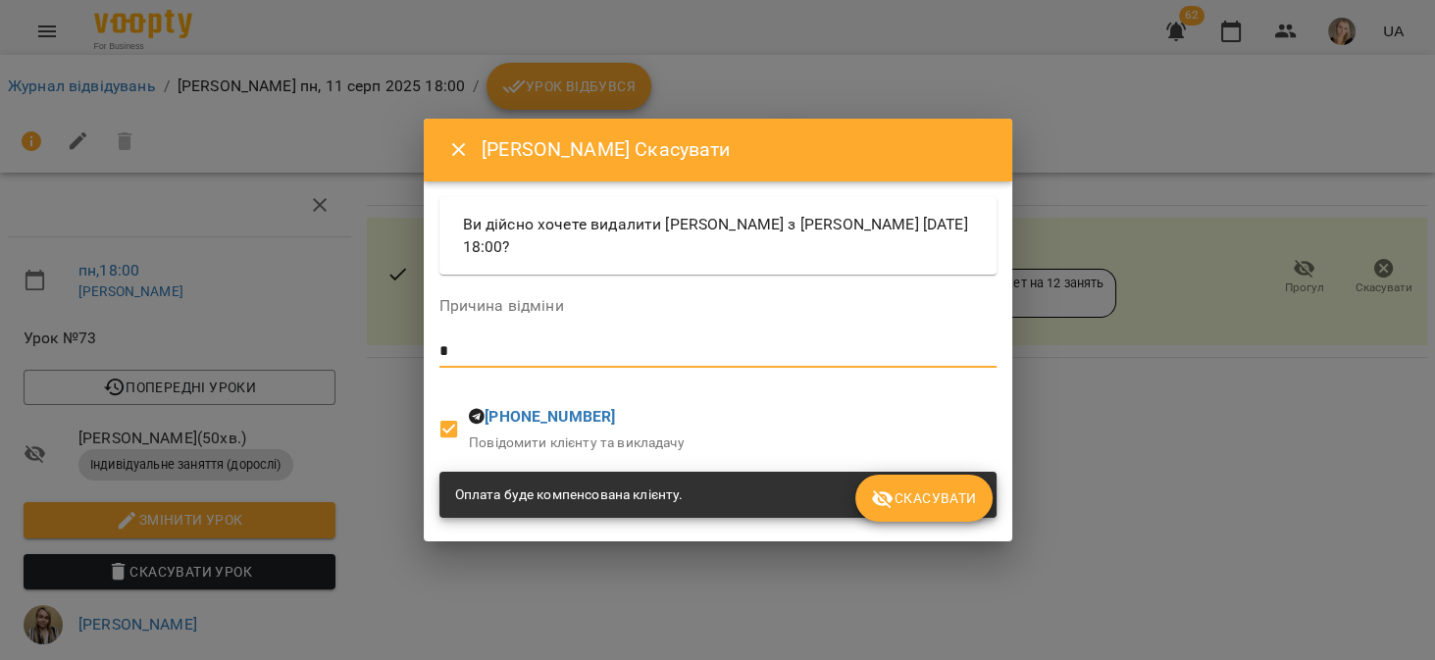
type textarea "*"
click at [897, 504] on span "Скасувати" at bounding box center [923, 498] width 105 height 24
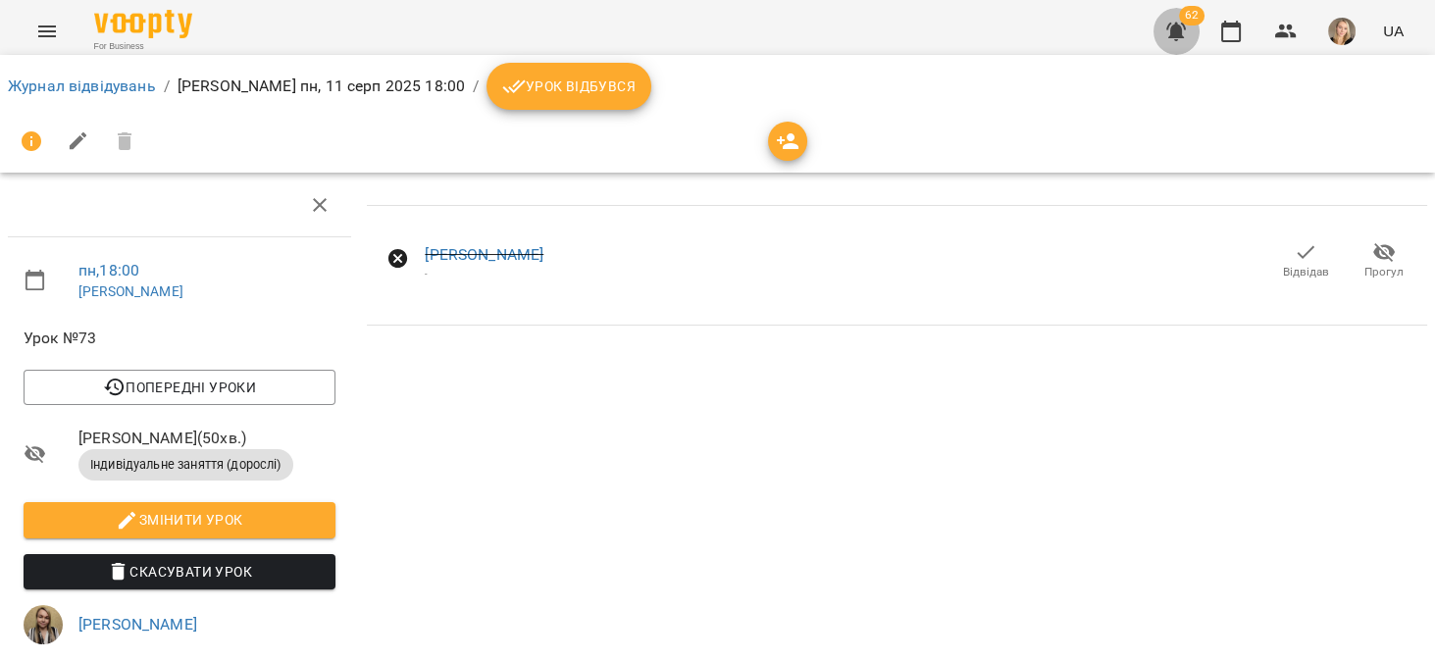
click at [1158, 36] on button "button" at bounding box center [1175, 31] width 47 height 47
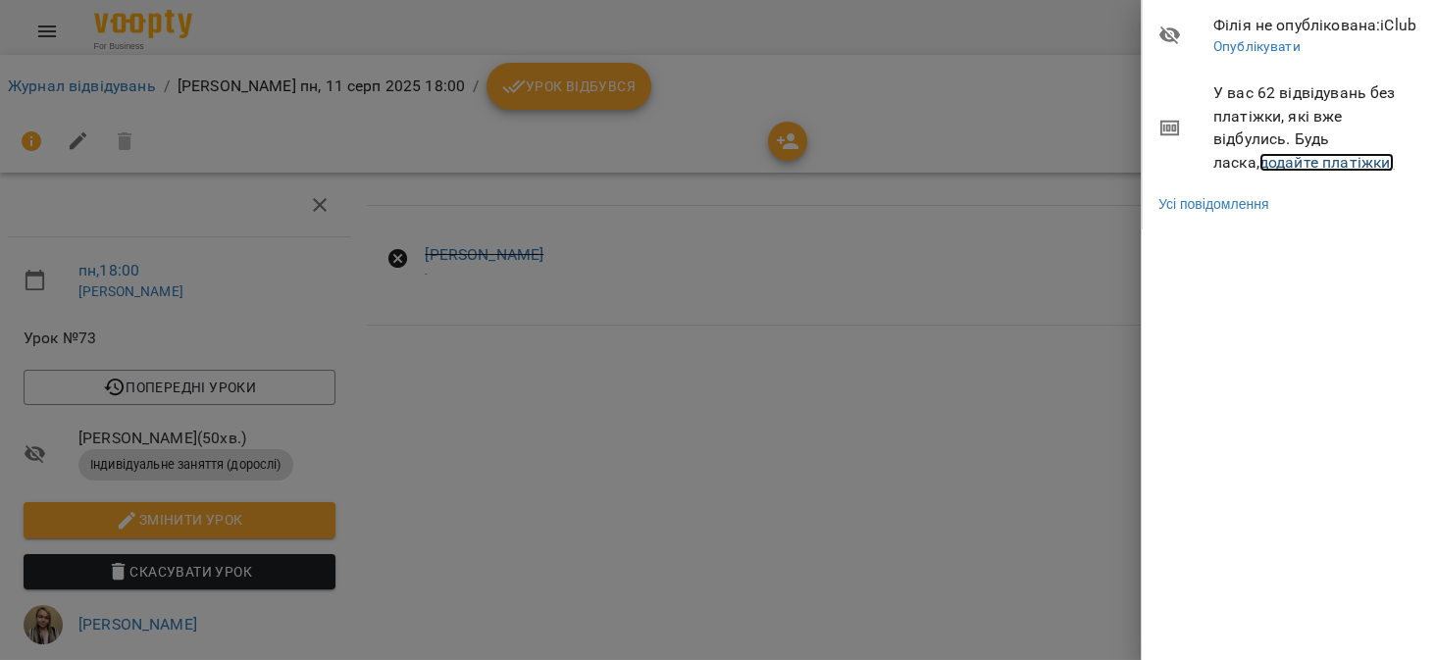
click at [1340, 168] on link "додайте платіжки!" at bounding box center [1326, 162] width 135 height 19
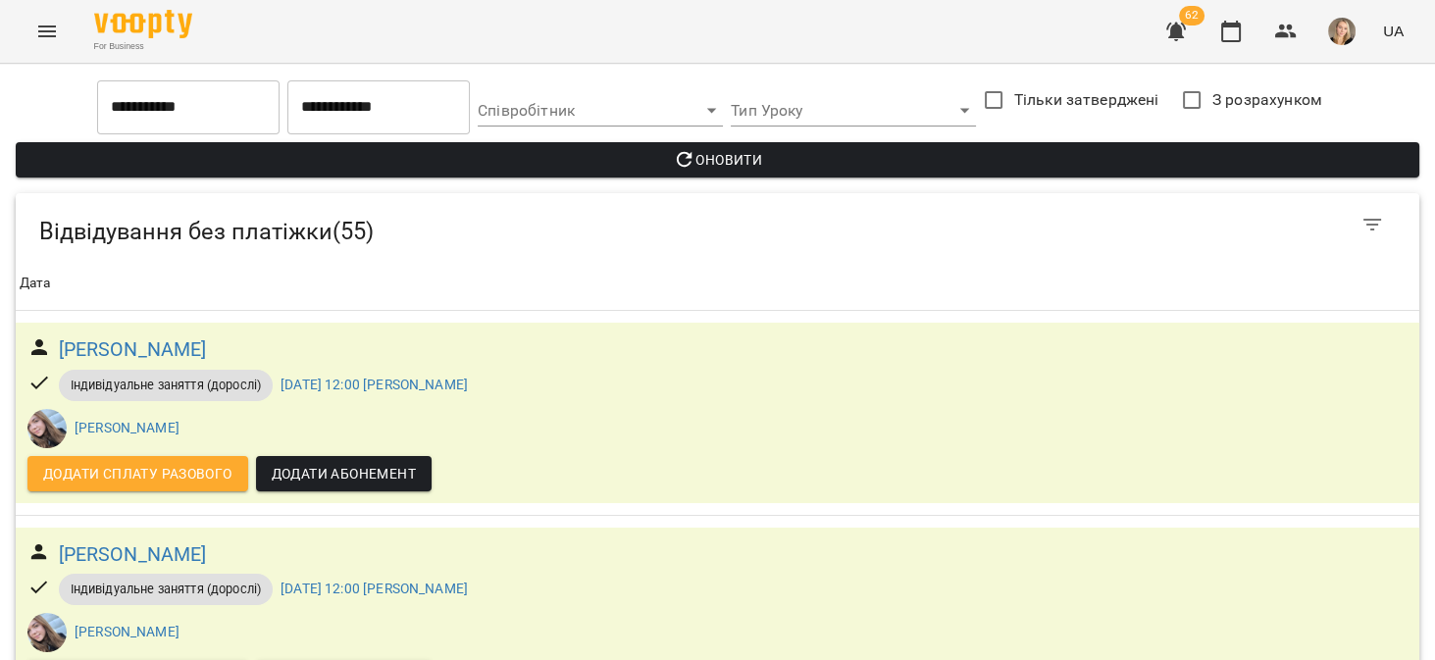
scroll to position [2677, 0]
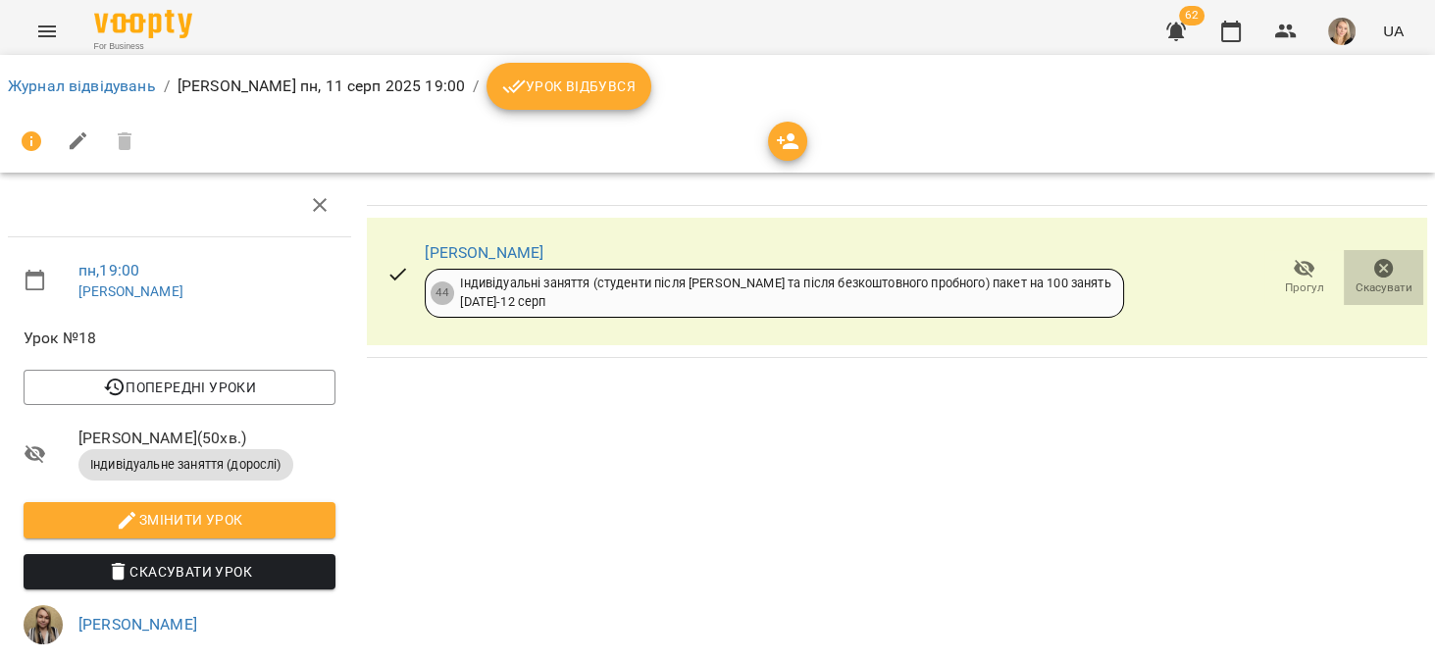
click at [1372, 266] on icon "button" at bounding box center [1384, 269] width 24 height 24
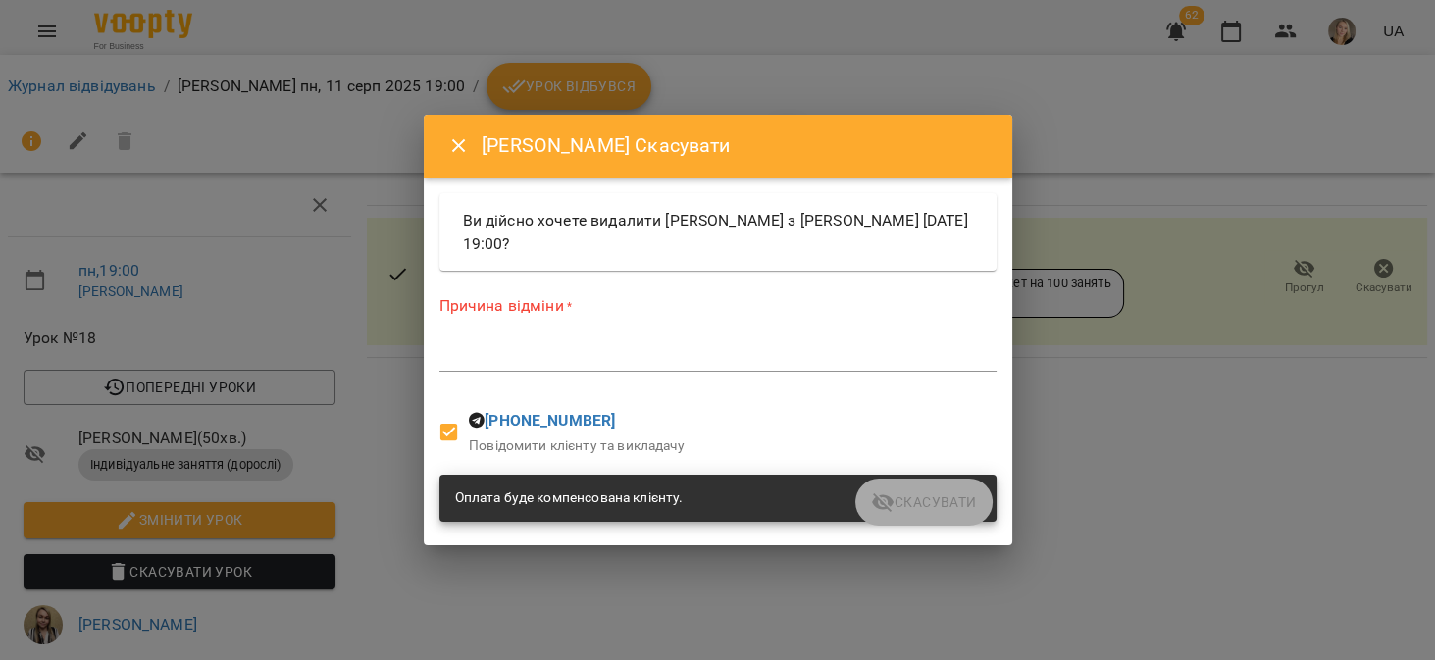
click at [693, 366] on div "*" at bounding box center [717, 355] width 557 height 31
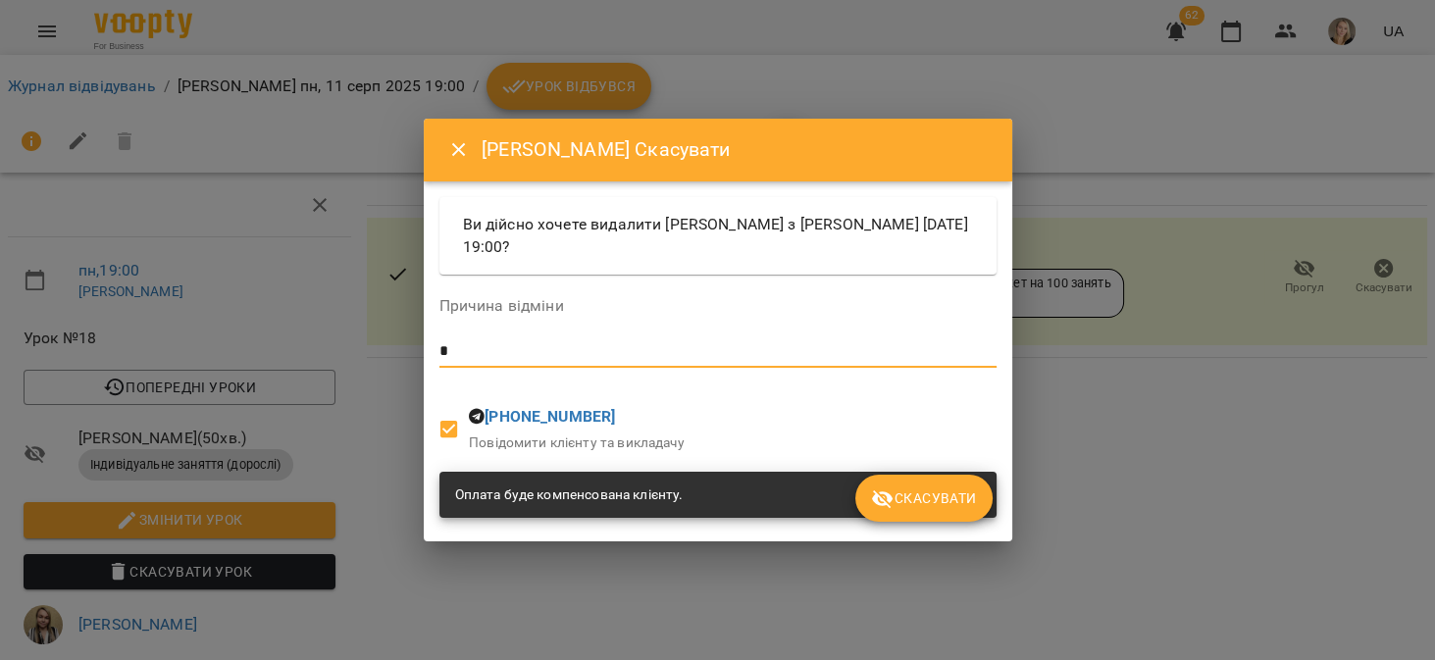
type textarea "*"
click at [455, 410] on span at bounding box center [449, 429] width 41 height 41
click at [950, 479] on button "Скасувати" at bounding box center [923, 498] width 136 height 47
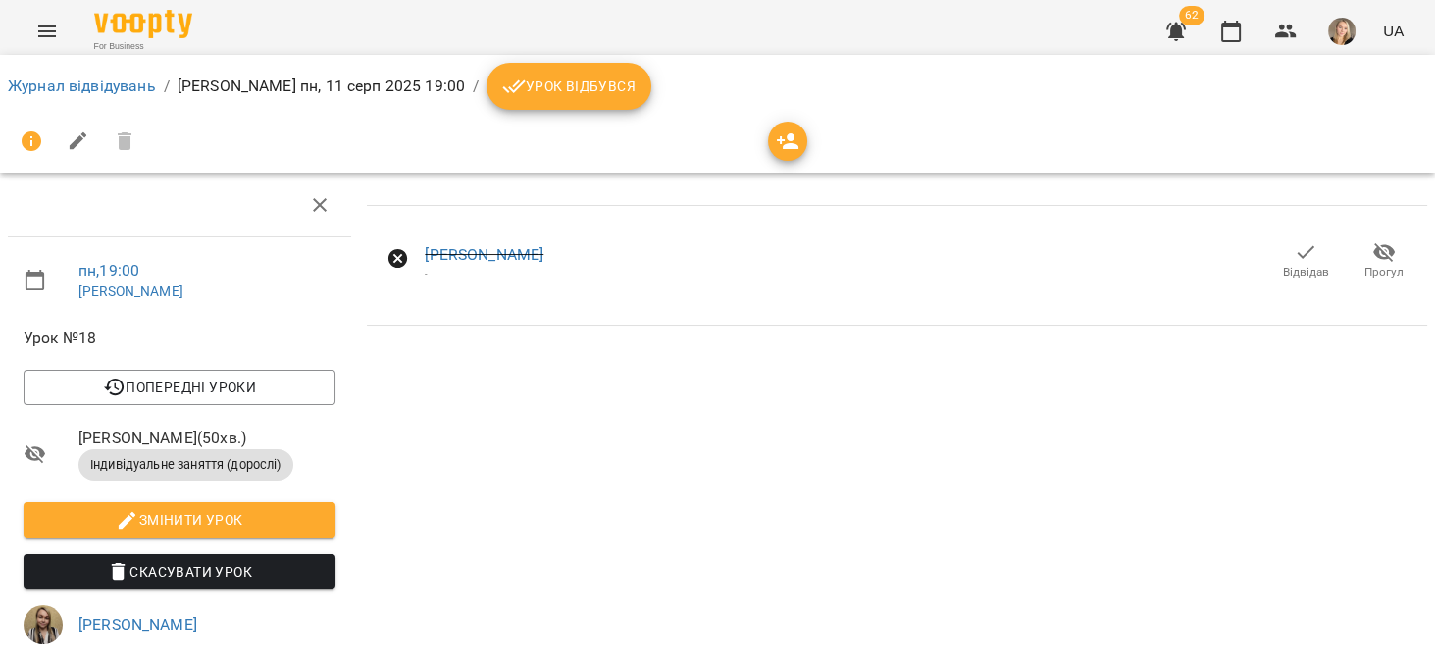
click at [1173, 31] on icon "button" at bounding box center [1176, 32] width 20 height 19
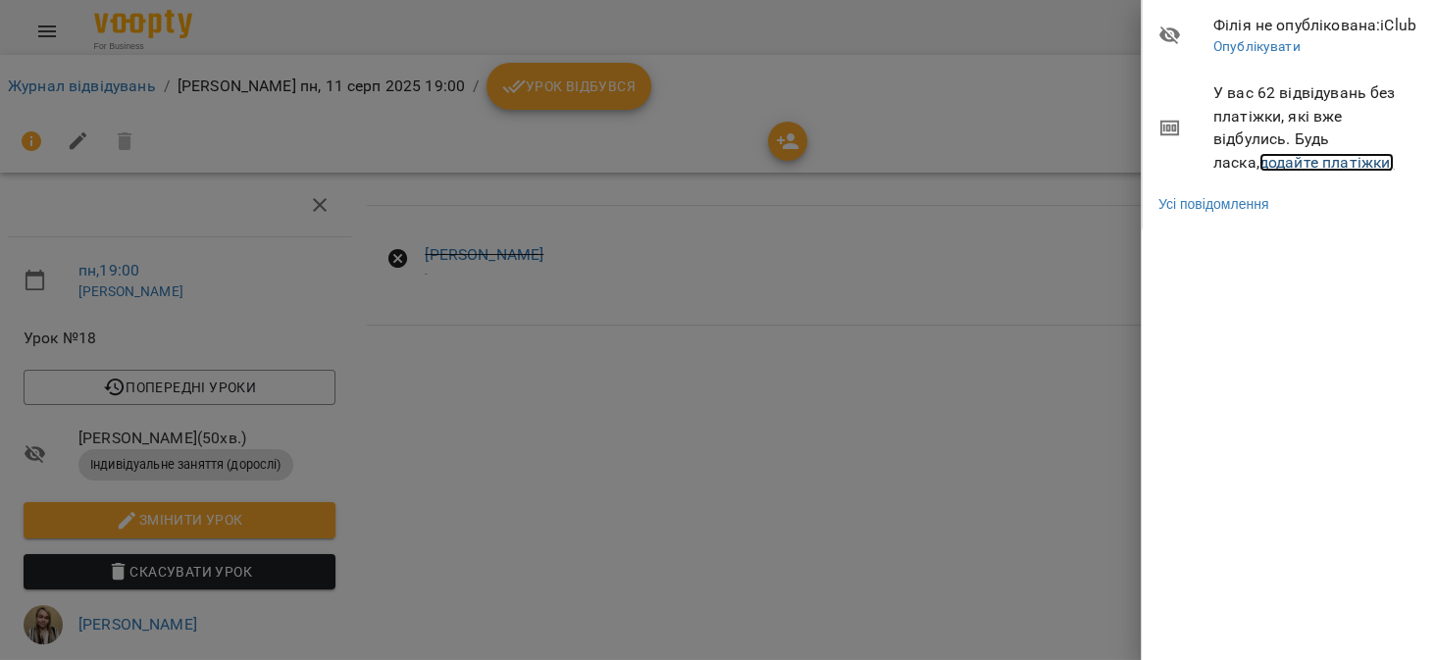
click at [1285, 165] on link "додайте платіжки!" at bounding box center [1326, 162] width 135 height 19
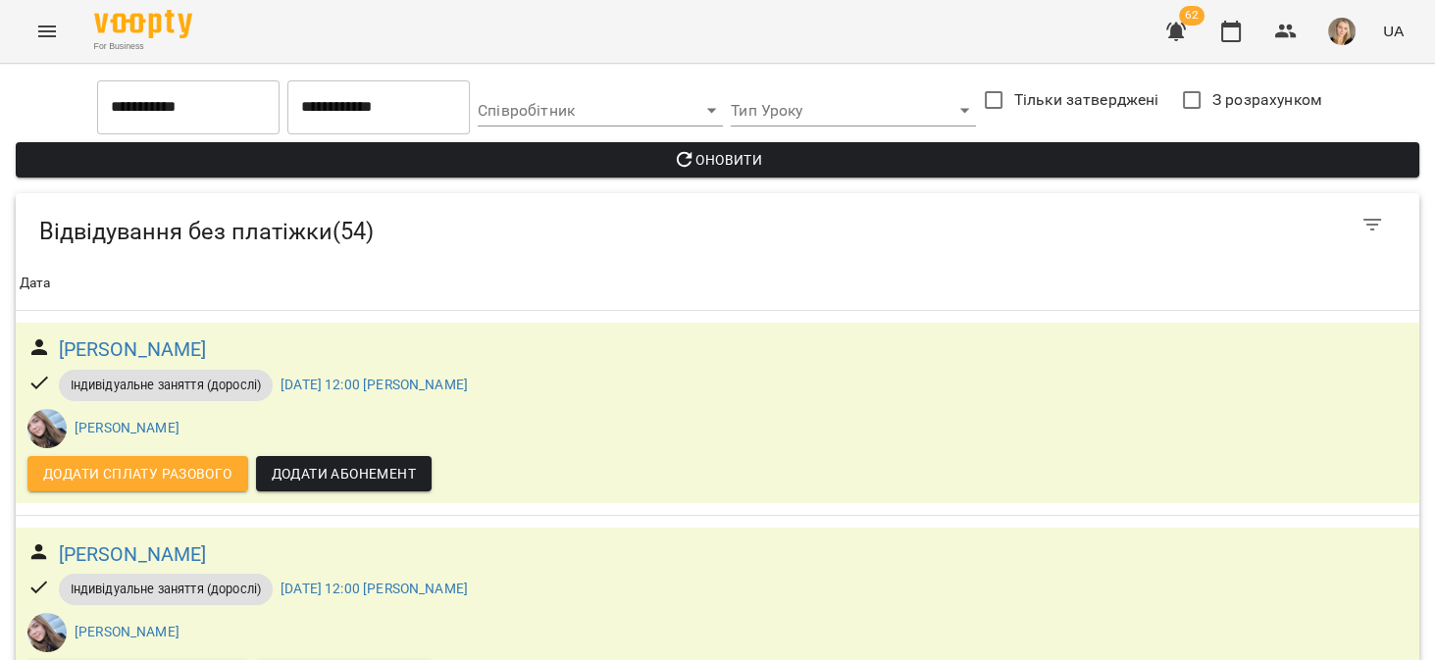
scroll to position [6216, 0]
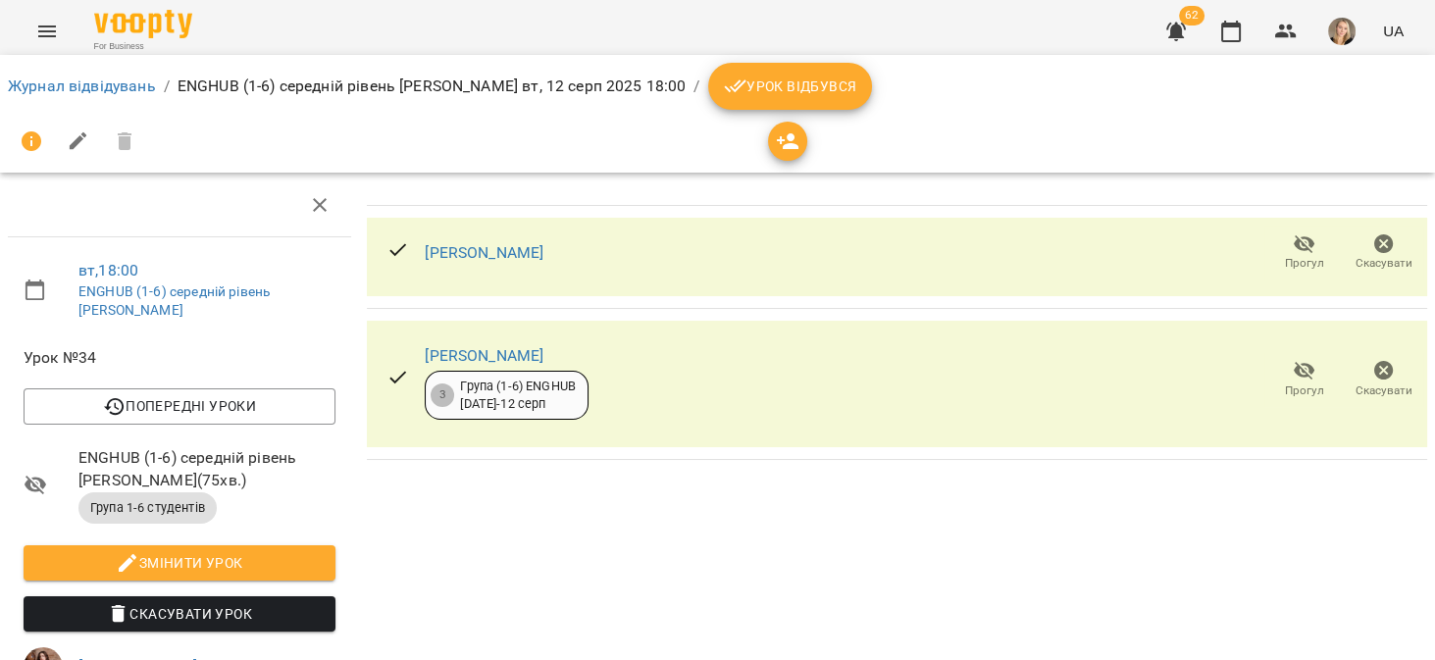
click at [1372, 253] on icon "button" at bounding box center [1384, 244] width 24 height 24
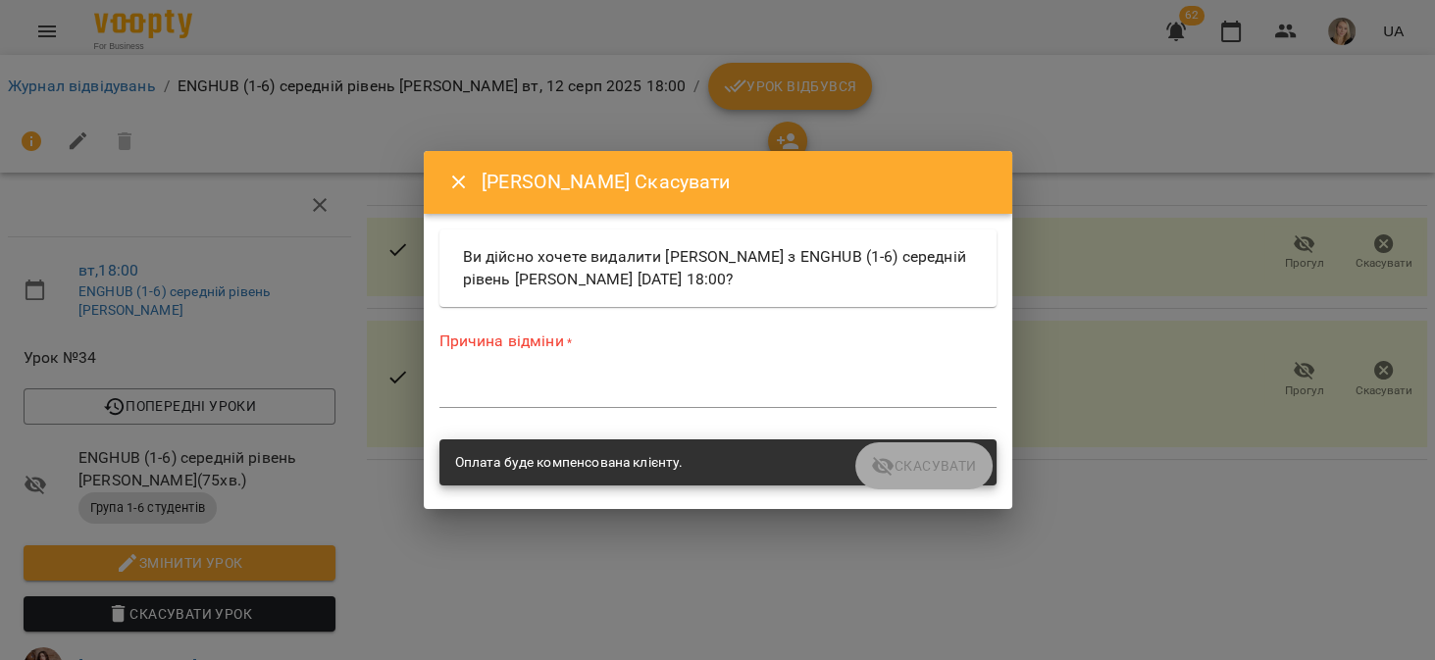
click at [711, 379] on div "*" at bounding box center [717, 392] width 557 height 31
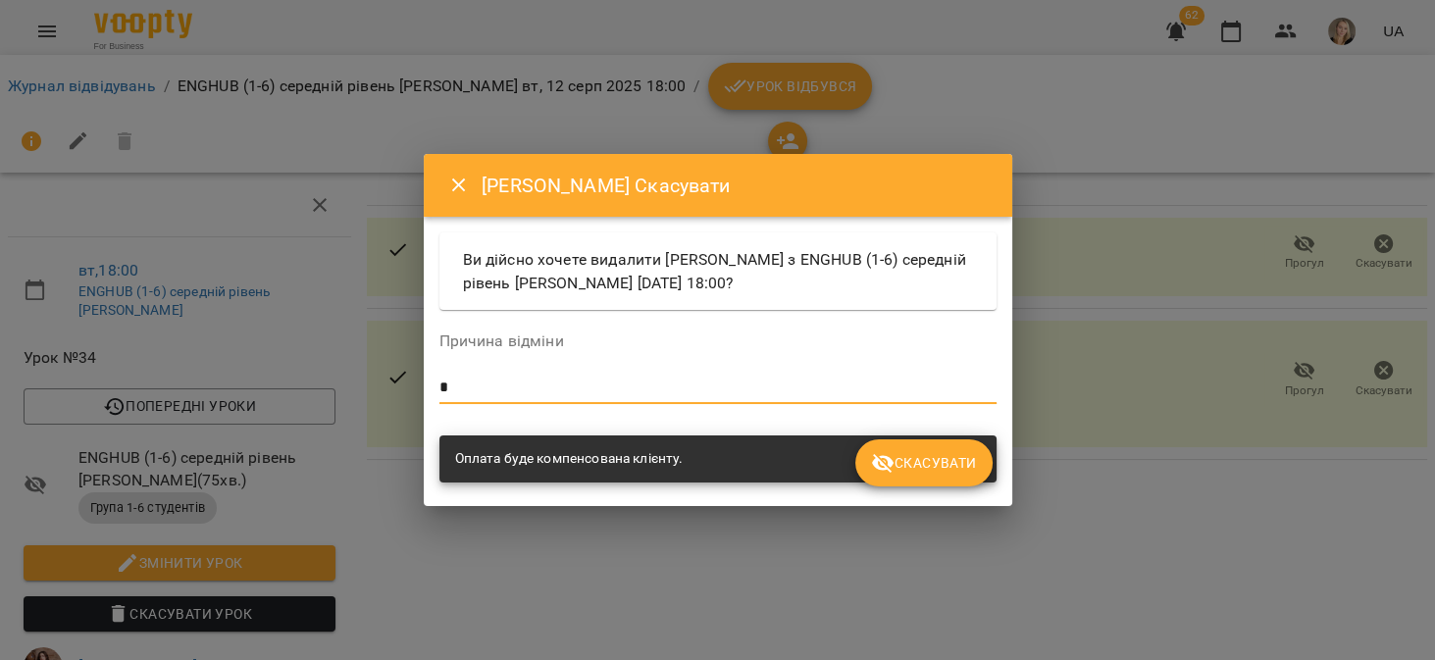
type textarea "*"
click at [935, 457] on span "Скасувати" at bounding box center [923, 463] width 105 height 24
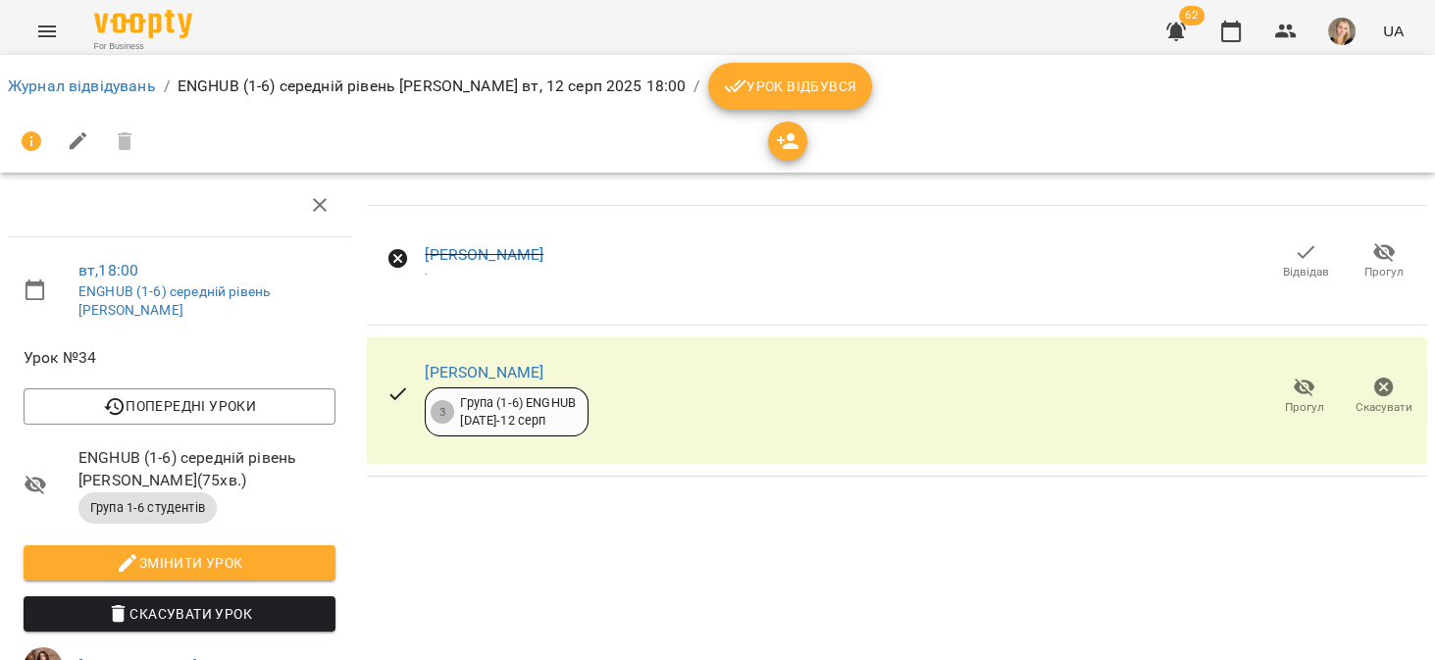
click at [1355, 388] on span "Скасувати" at bounding box center [1383, 395] width 56 height 39
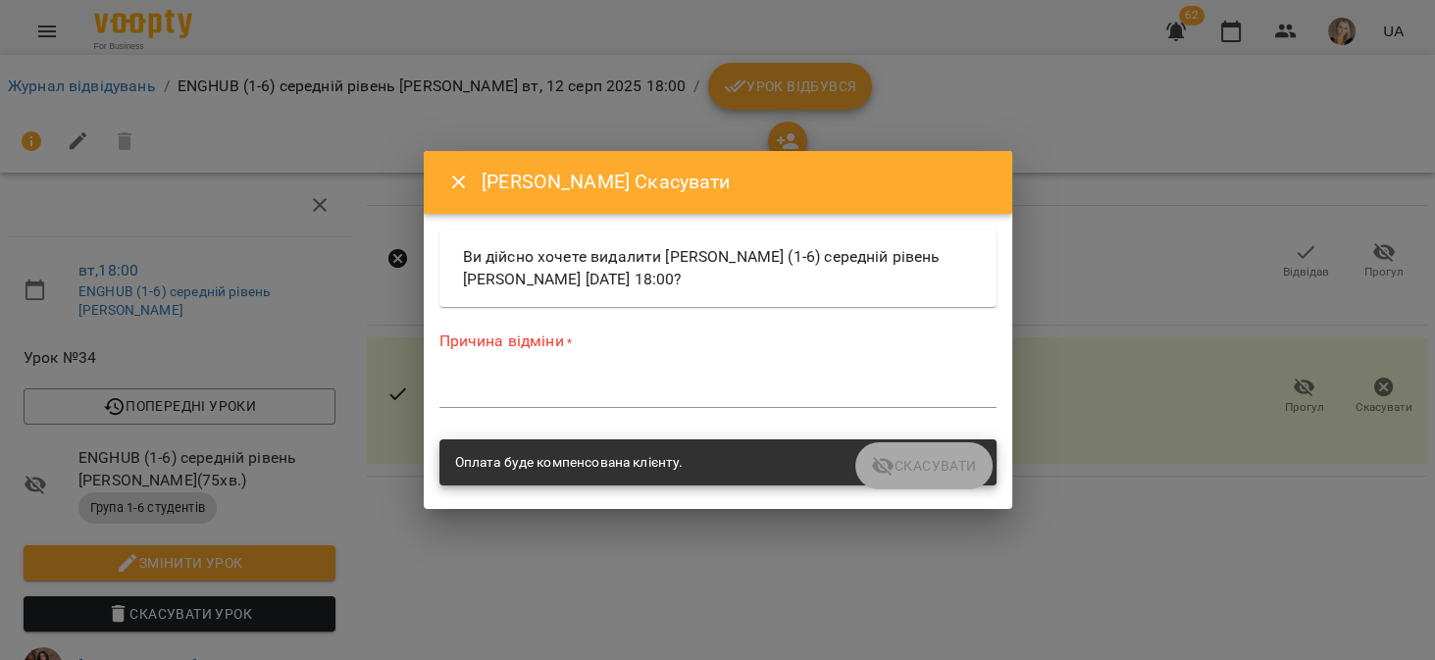
click at [749, 390] on textarea at bounding box center [717, 392] width 557 height 19
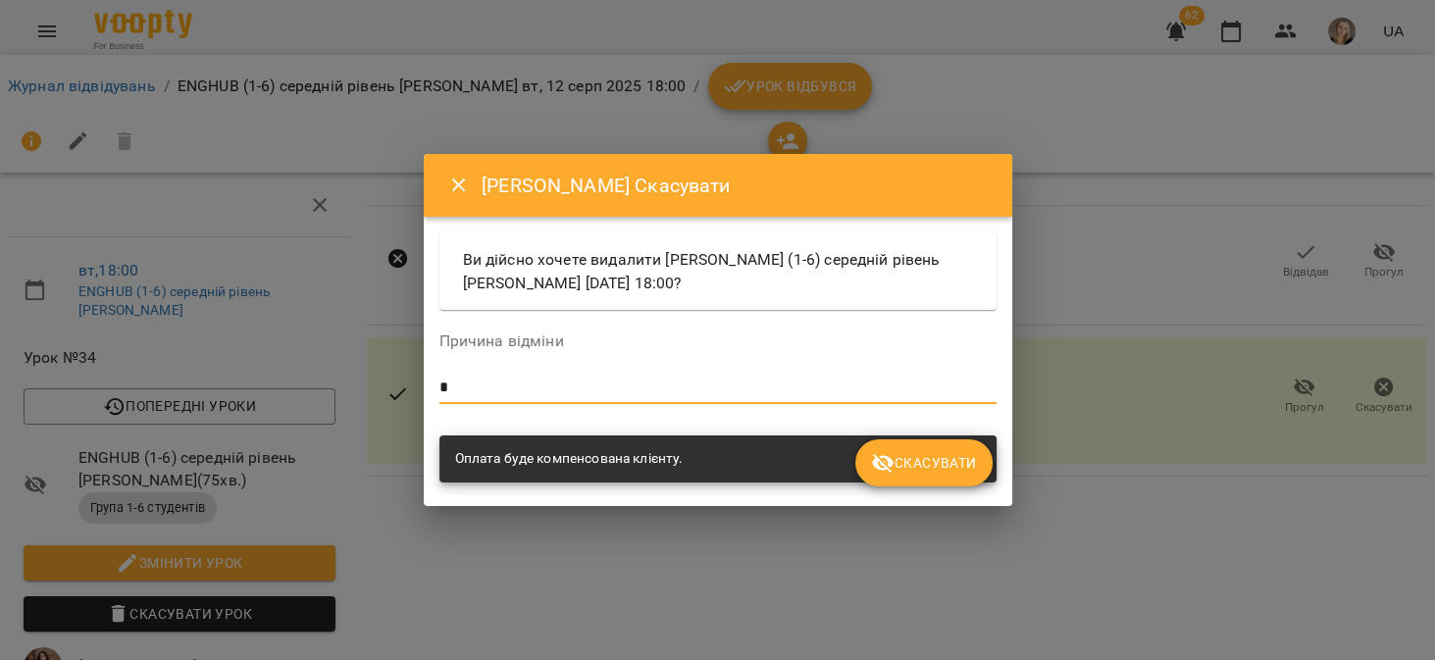
type textarea "*"
click at [943, 469] on span "Скасувати" at bounding box center [923, 463] width 105 height 24
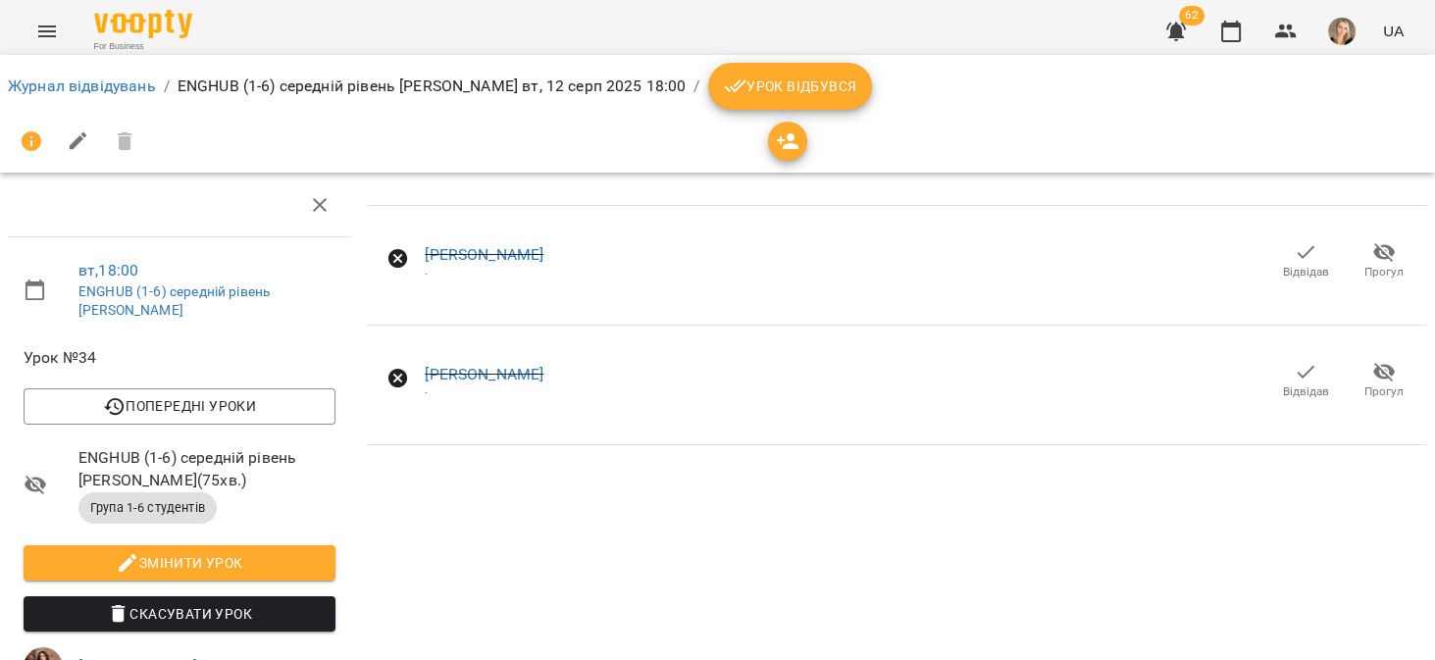
click at [1167, 23] on icon "button" at bounding box center [1176, 32] width 24 height 24
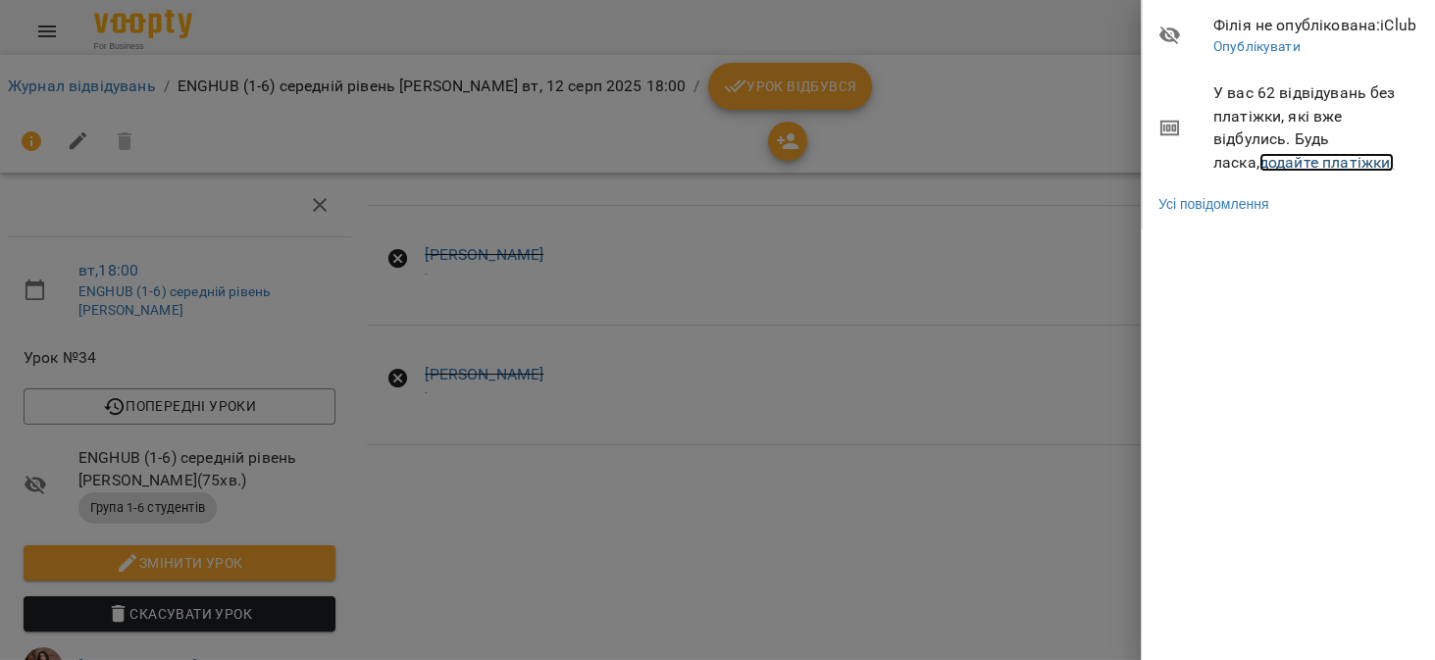
click at [1285, 161] on link "додайте платіжки!" at bounding box center [1326, 162] width 135 height 19
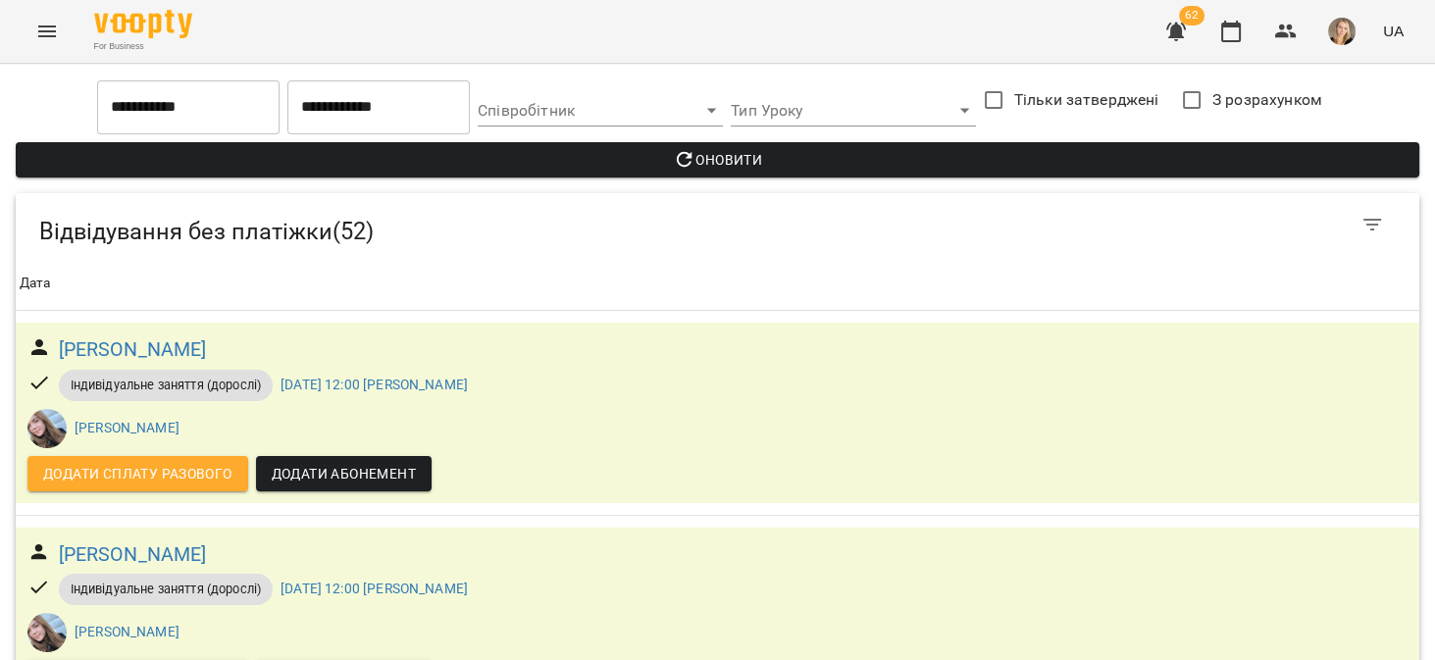
scroll to position [4421, 0]
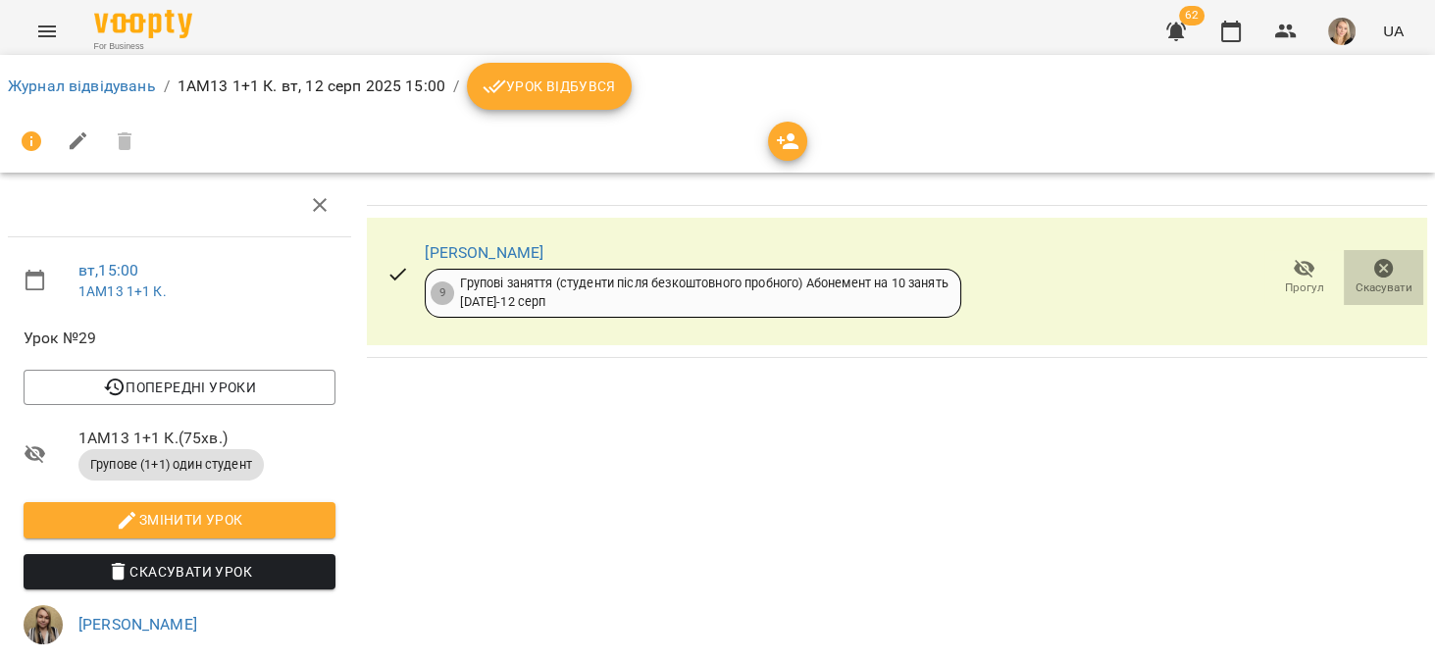
click at [1355, 269] on span "Скасувати" at bounding box center [1383, 276] width 56 height 39
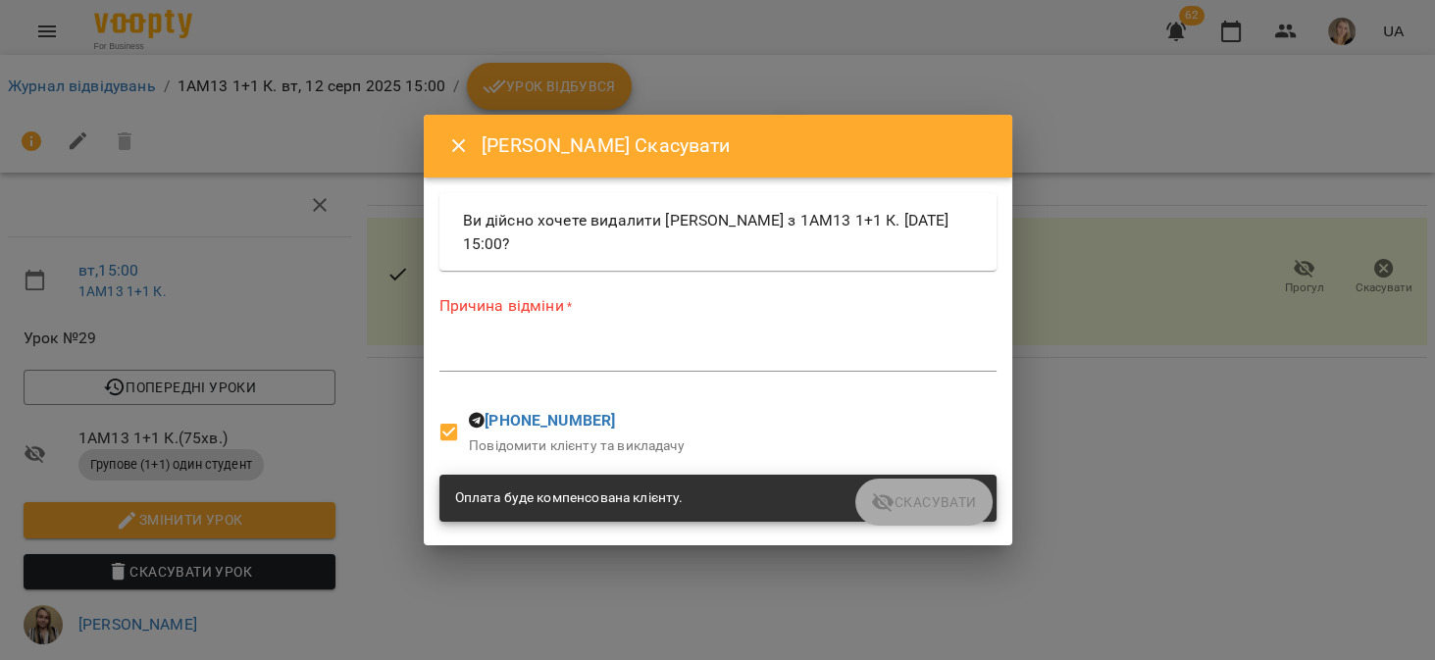
click at [699, 365] on div "*" at bounding box center [717, 355] width 557 height 31
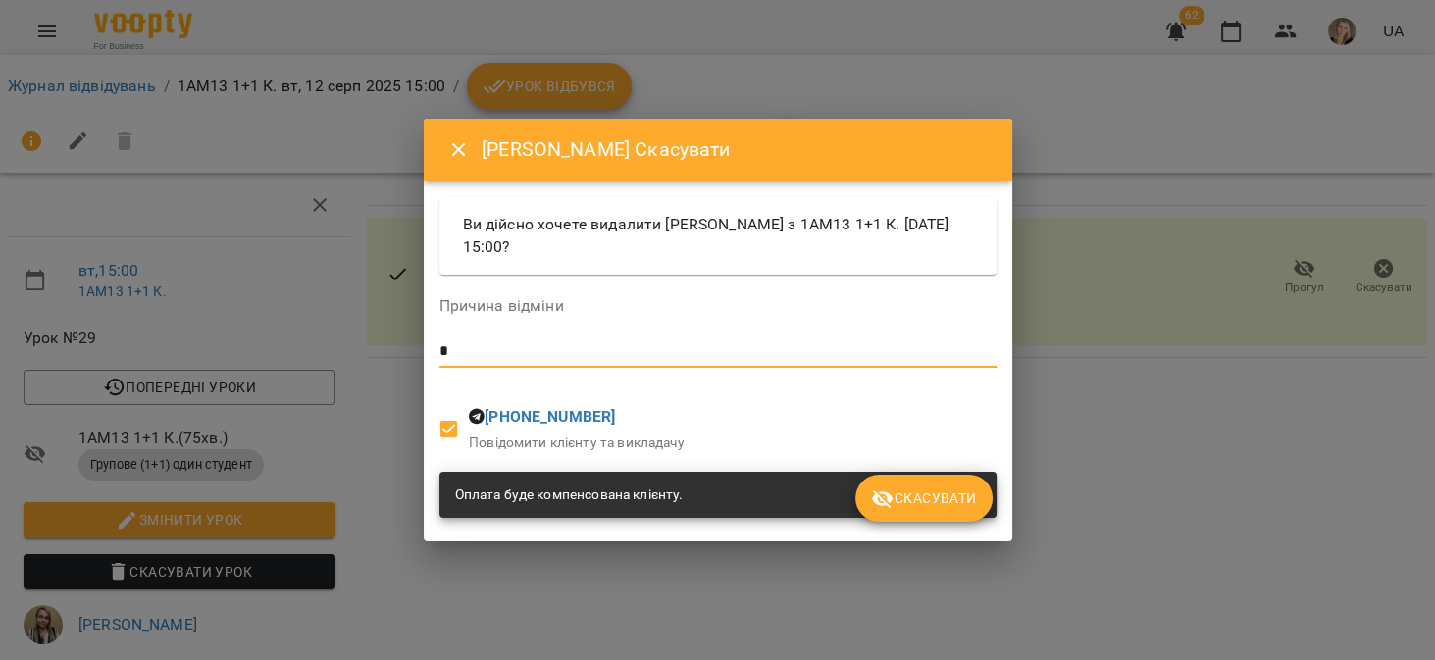
type textarea "*"
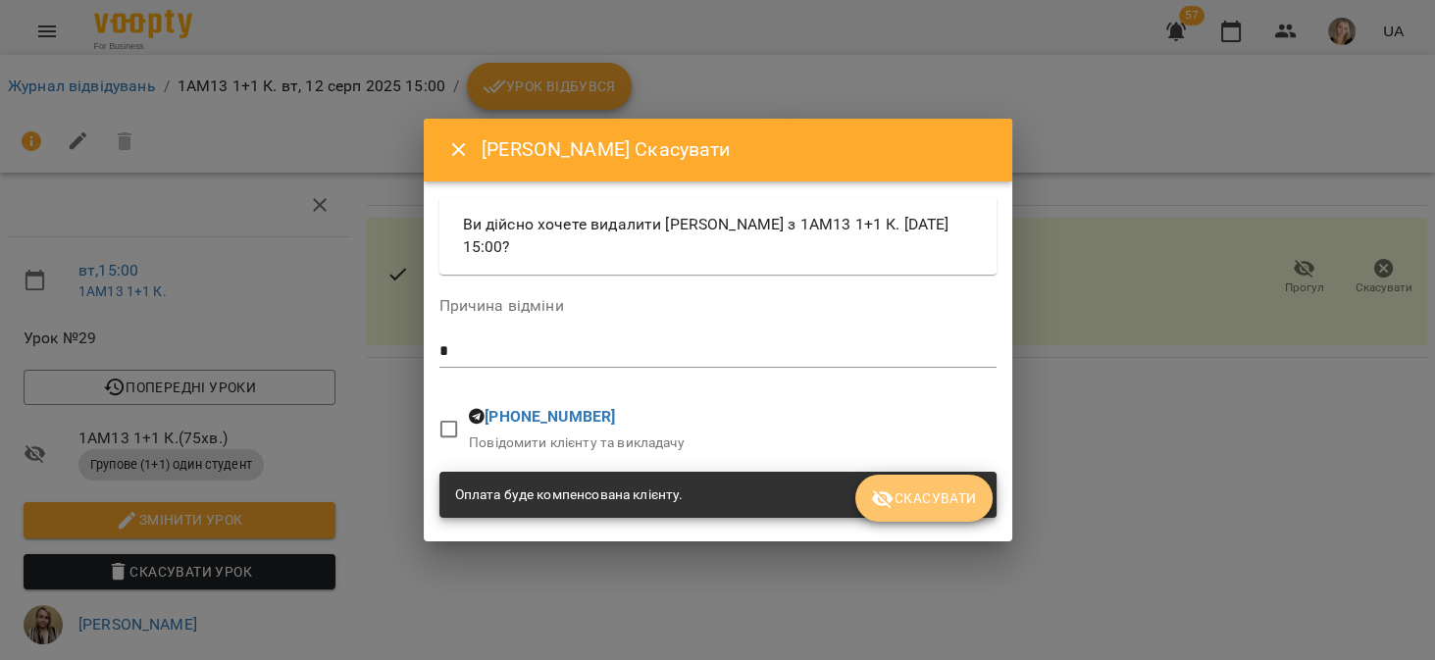
click at [909, 485] on button "Скасувати" at bounding box center [923, 498] width 136 height 47
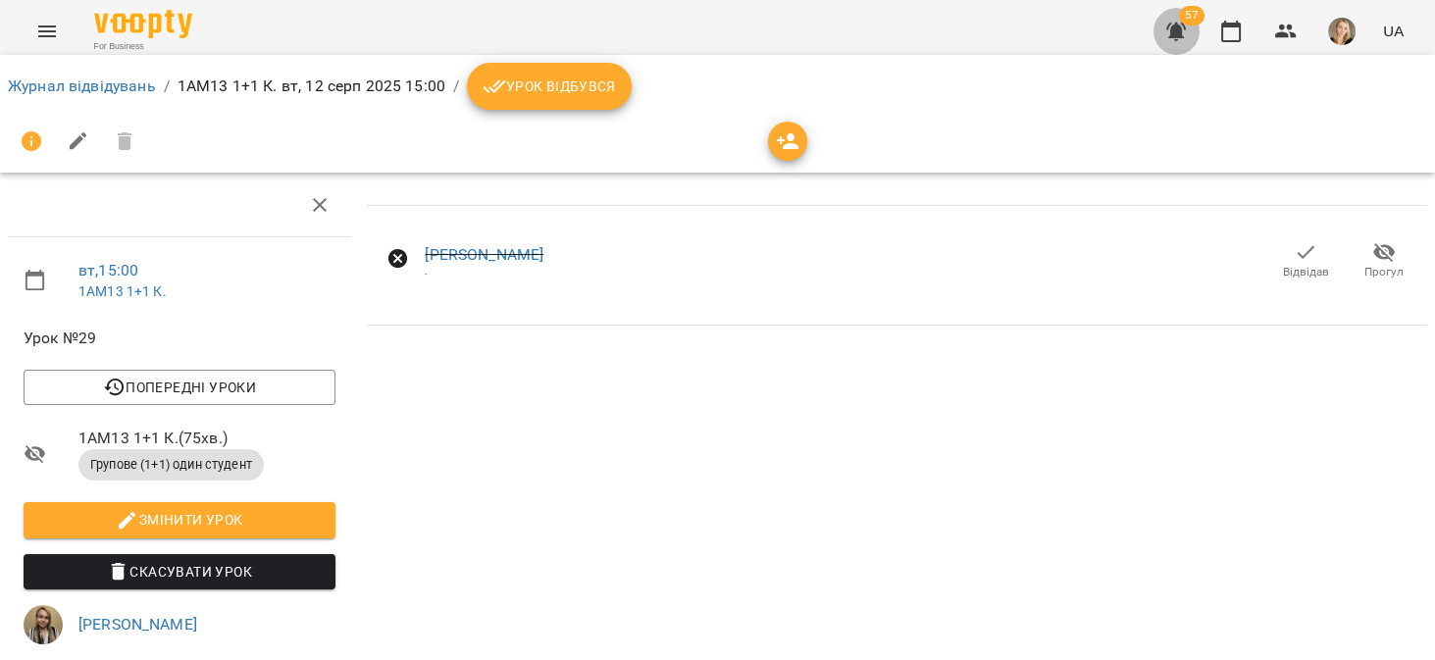
click at [1170, 38] on icon "button" at bounding box center [1176, 32] width 24 height 24
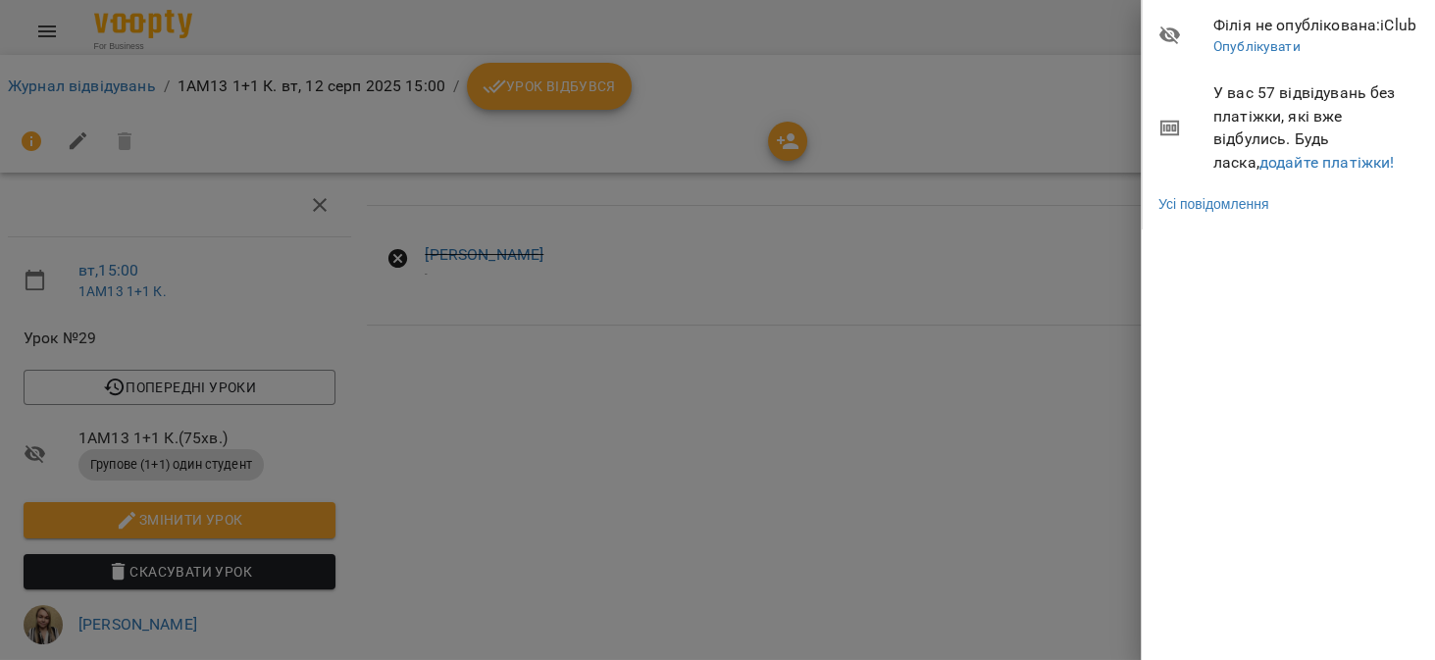
click at [1258, 145] on span "У вас 57 відвідувань без платіжки, які вже відбулись. Будь ласка, додайте платі…" at bounding box center [1316, 127] width 207 height 92
click at [1269, 167] on link "додайте платіжки!" at bounding box center [1326, 162] width 135 height 19
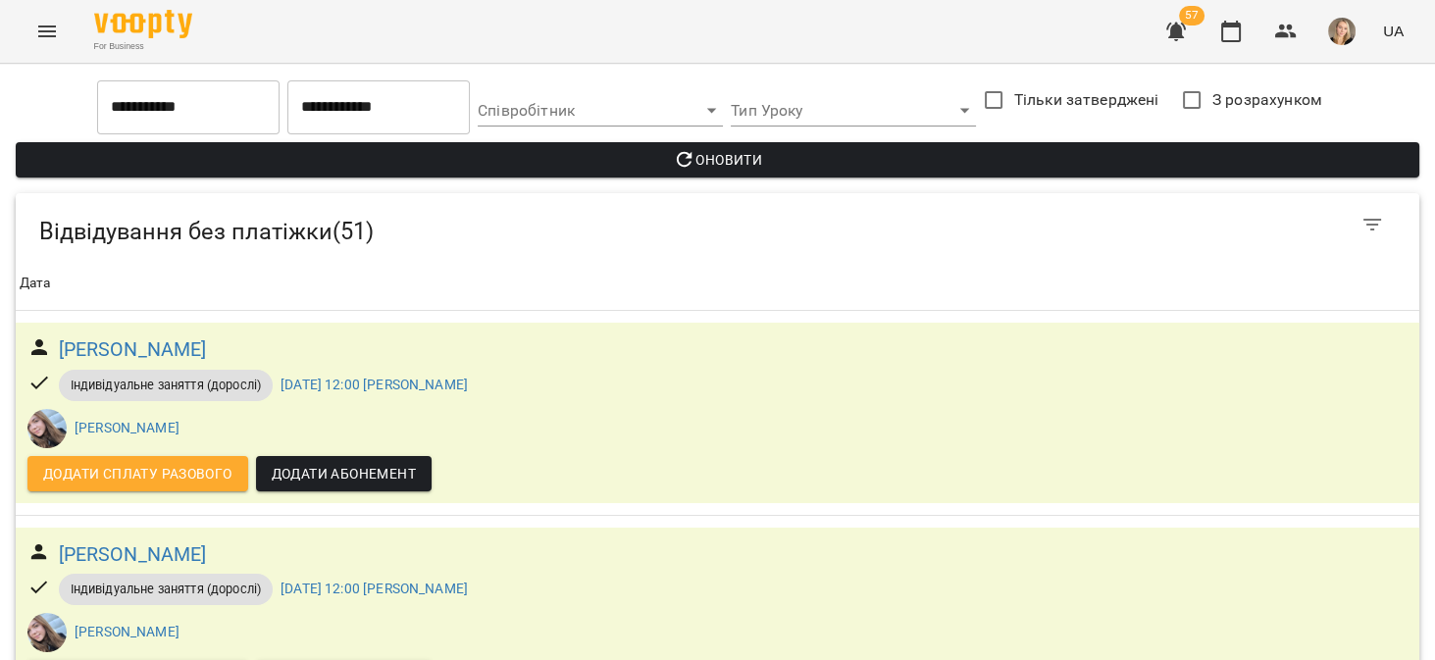
scroll to position [4732, 0]
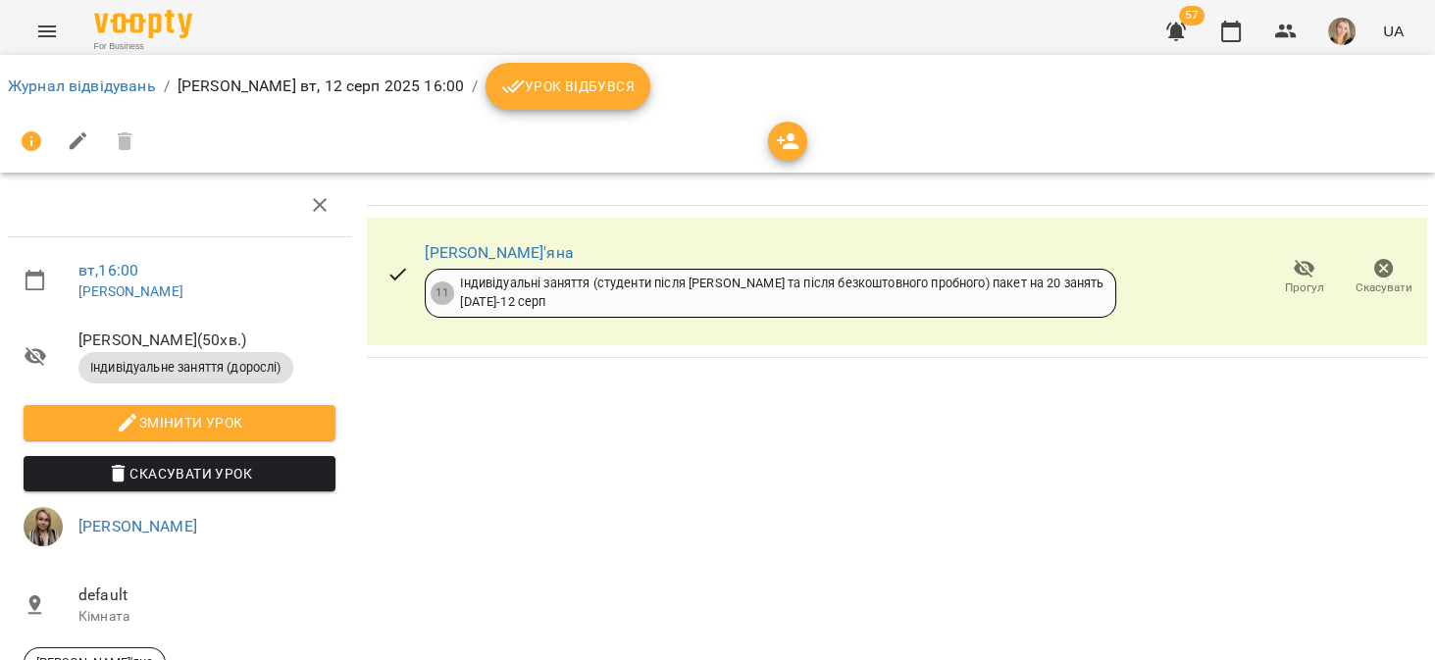
click at [1372, 275] on icon "button" at bounding box center [1384, 269] width 24 height 24
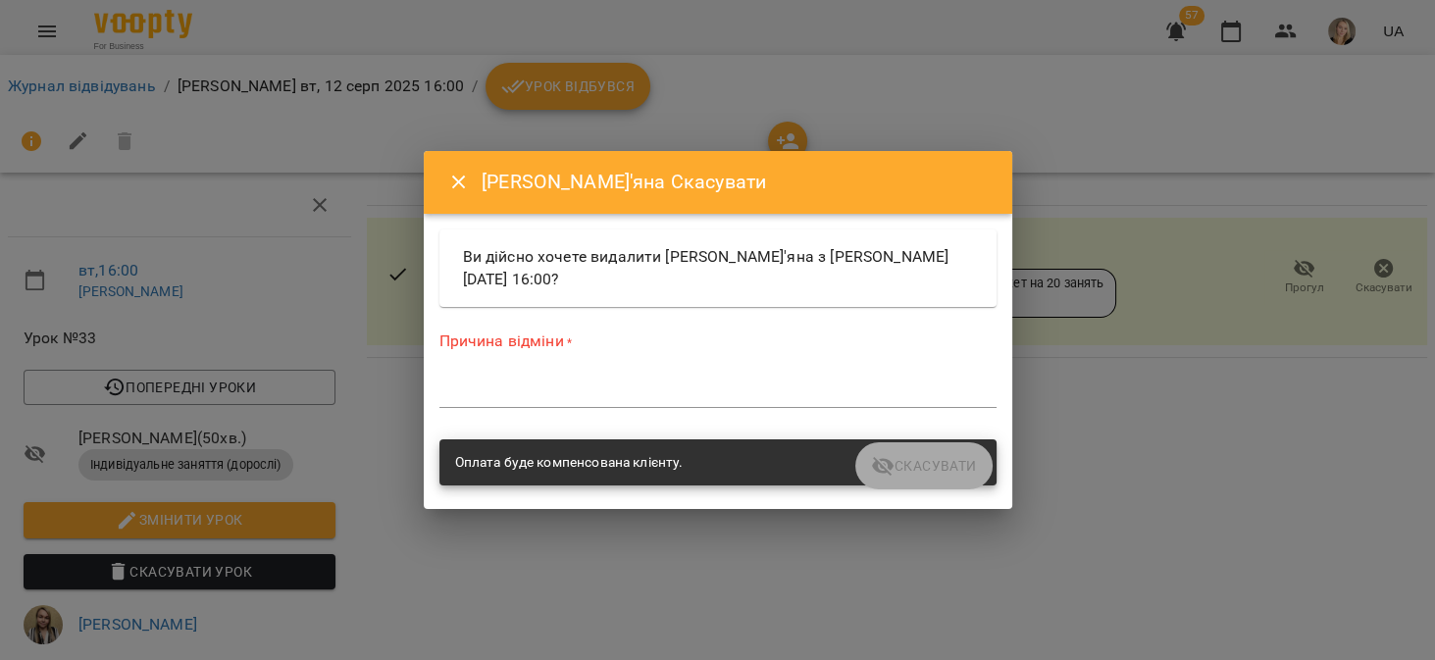
click at [695, 377] on div "*" at bounding box center [717, 392] width 557 height 31
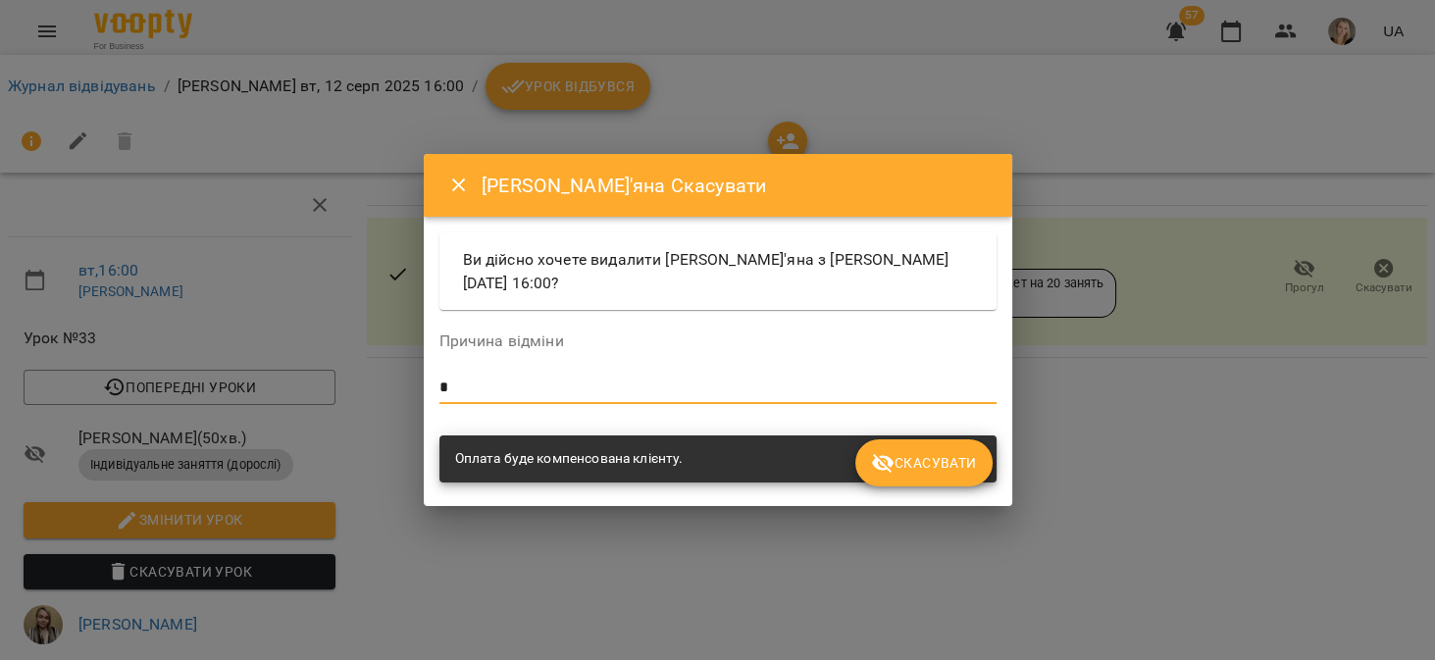
type textarea "*"
click at [896, 444] on button "Скасувати" at bounding box center [923, 462] width 136 height 47
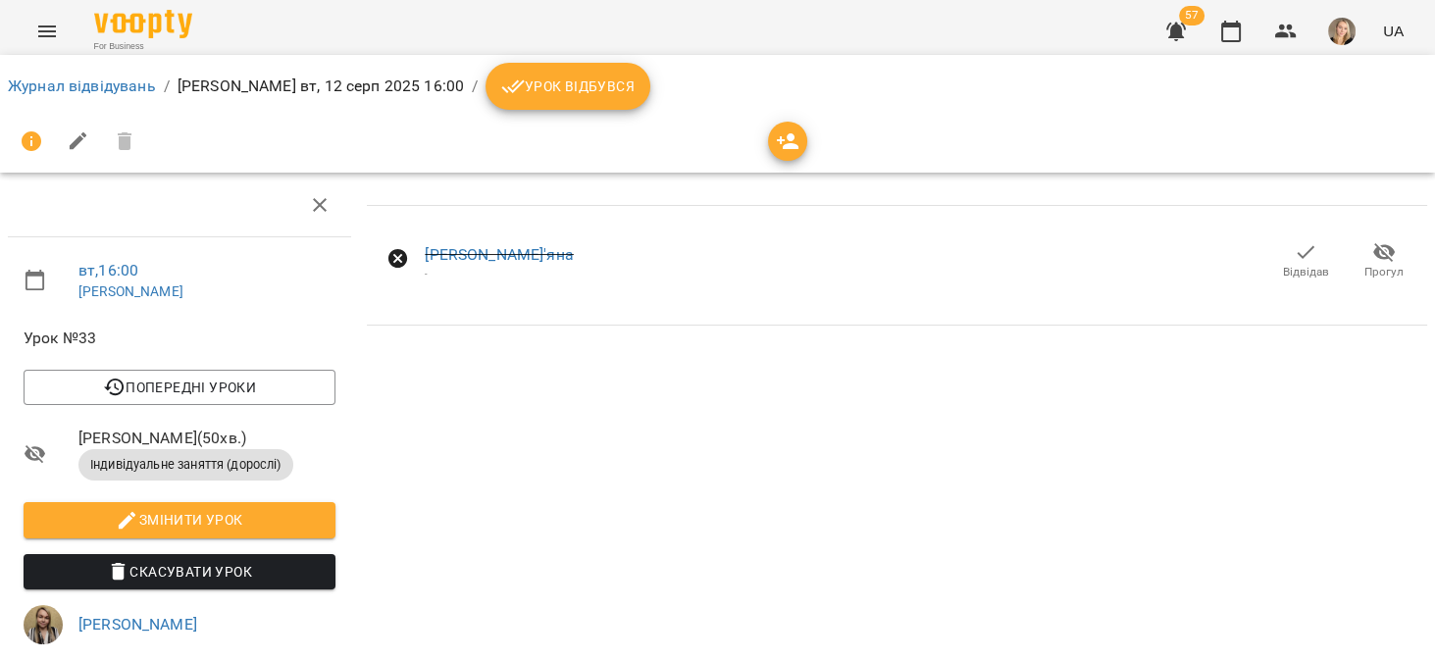
click at [1165, 22] on icon "button" at bounding box center [1176, 32] width 24 height 24
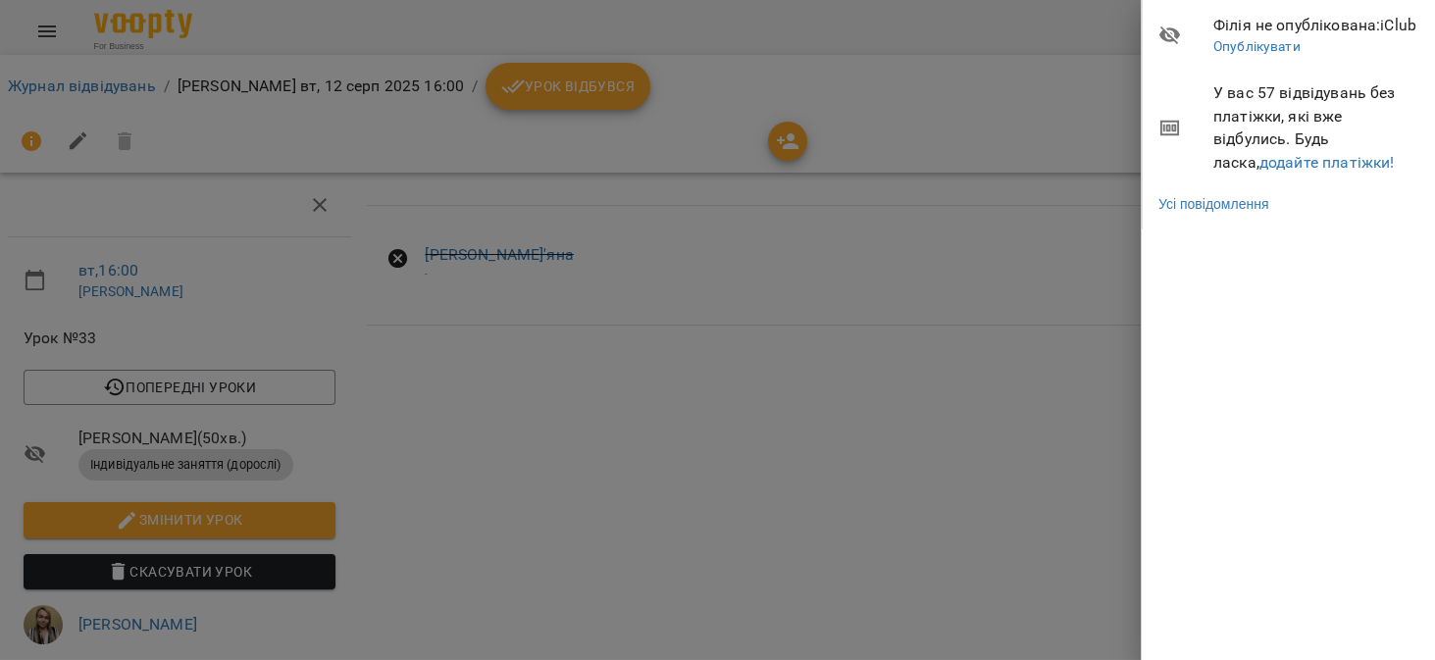
click at [1350, 170] on span "У вас 57 відвідувань без платіжки, які вже відбулись. Будь ласка, додайте платі…" at bounding box center [1316, 127] width 207 height 92
click at [1334, 165] on link "додайте платіжки!" at bounding box center [1326, 162] width 135 height 19
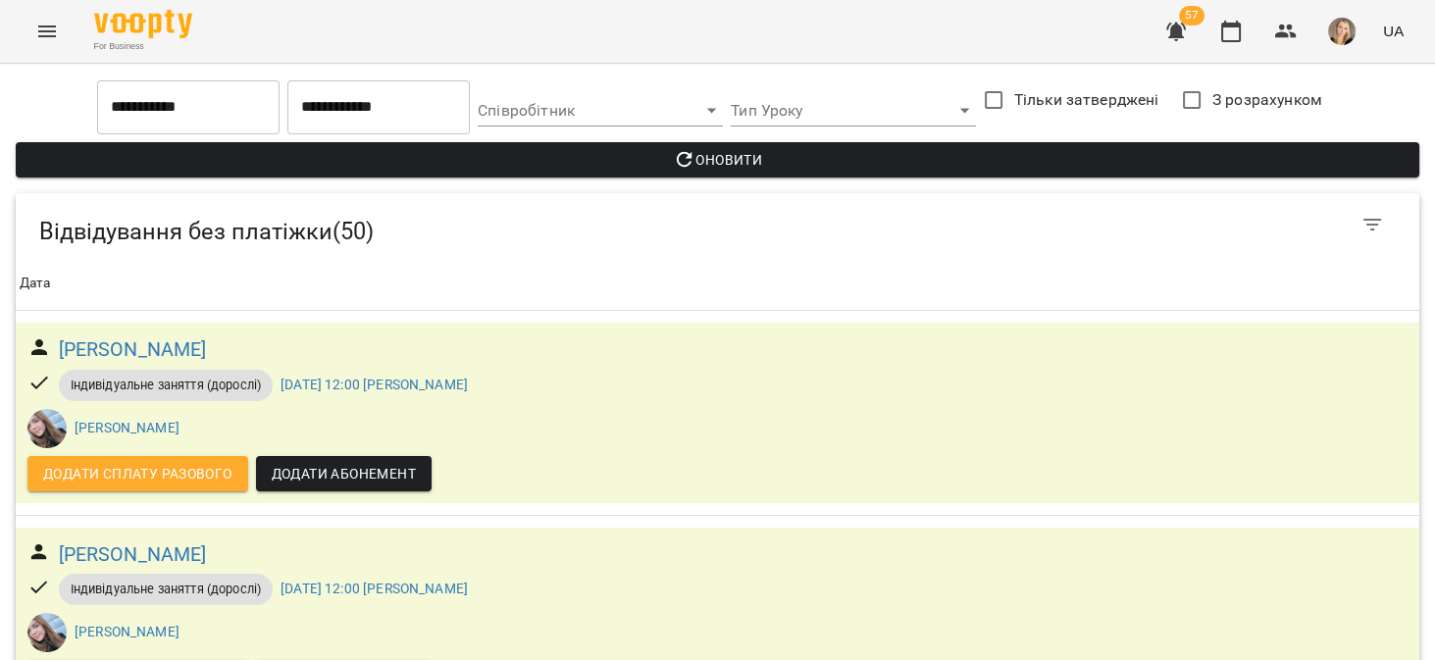
scroll to position [9138, 0]
click at [60, 22] on button "Menu" at bounding box center [47, 31] width 47 height 47
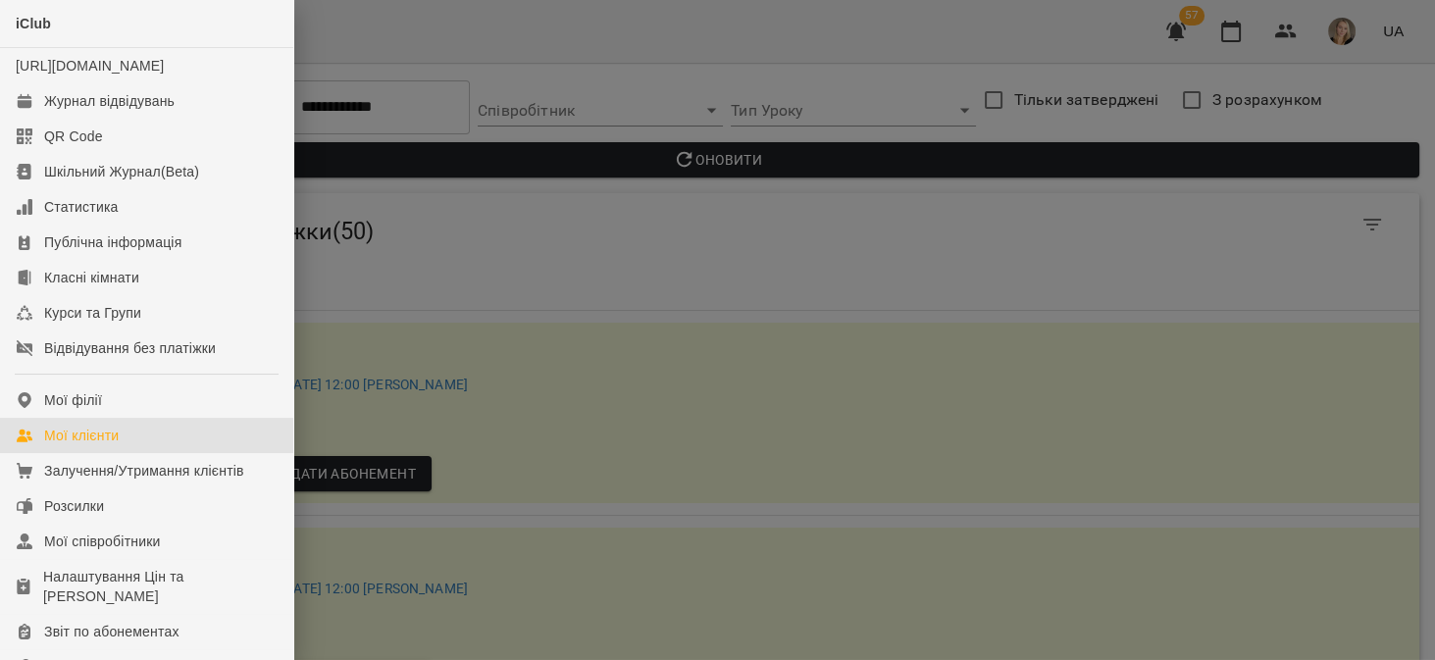
click at [226, 453] on link "Мої клієнти" at bounding box center [146, 435] width 293 height 35
